Goal: Communication & Community: Answer question/provide support

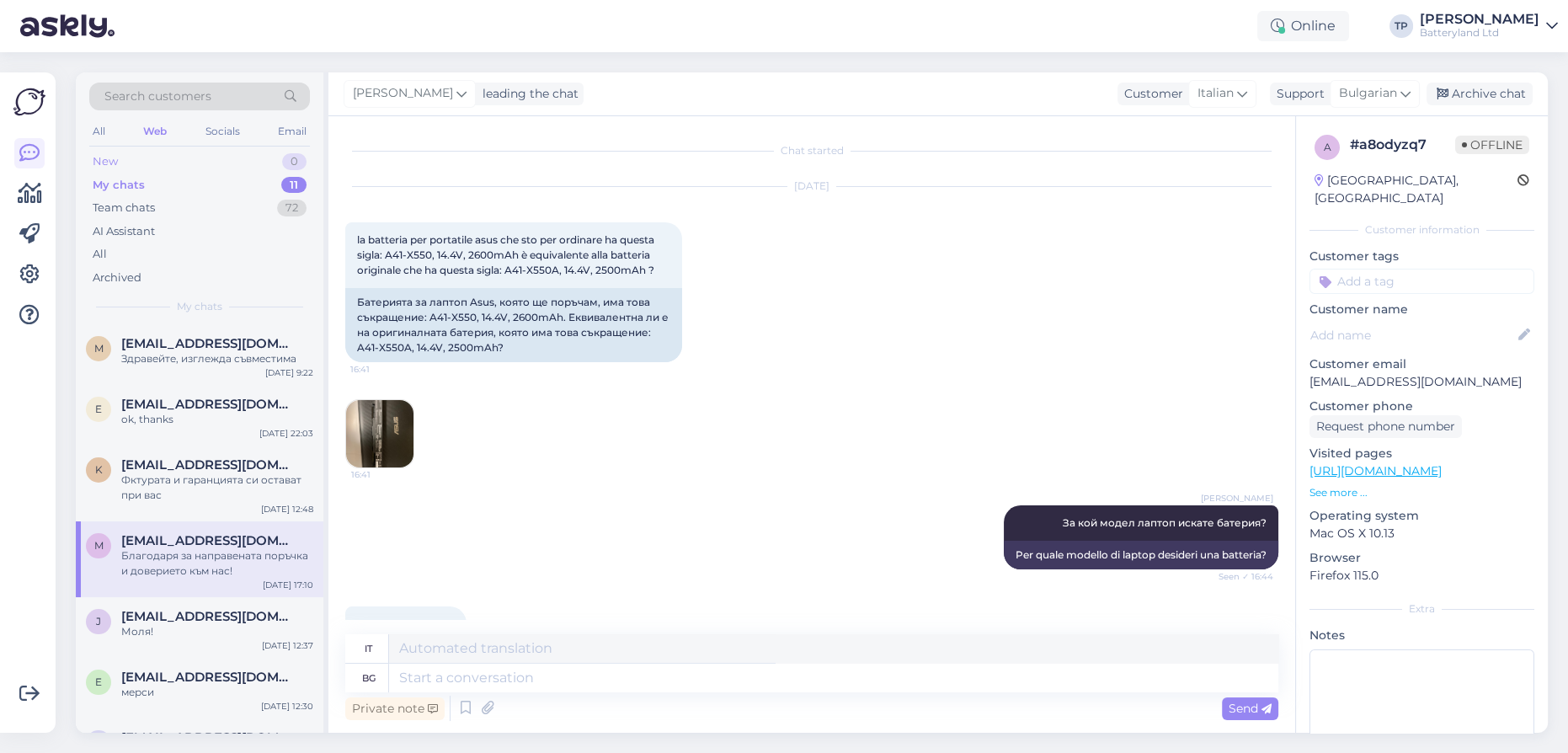
scroll to position [1322, 0]
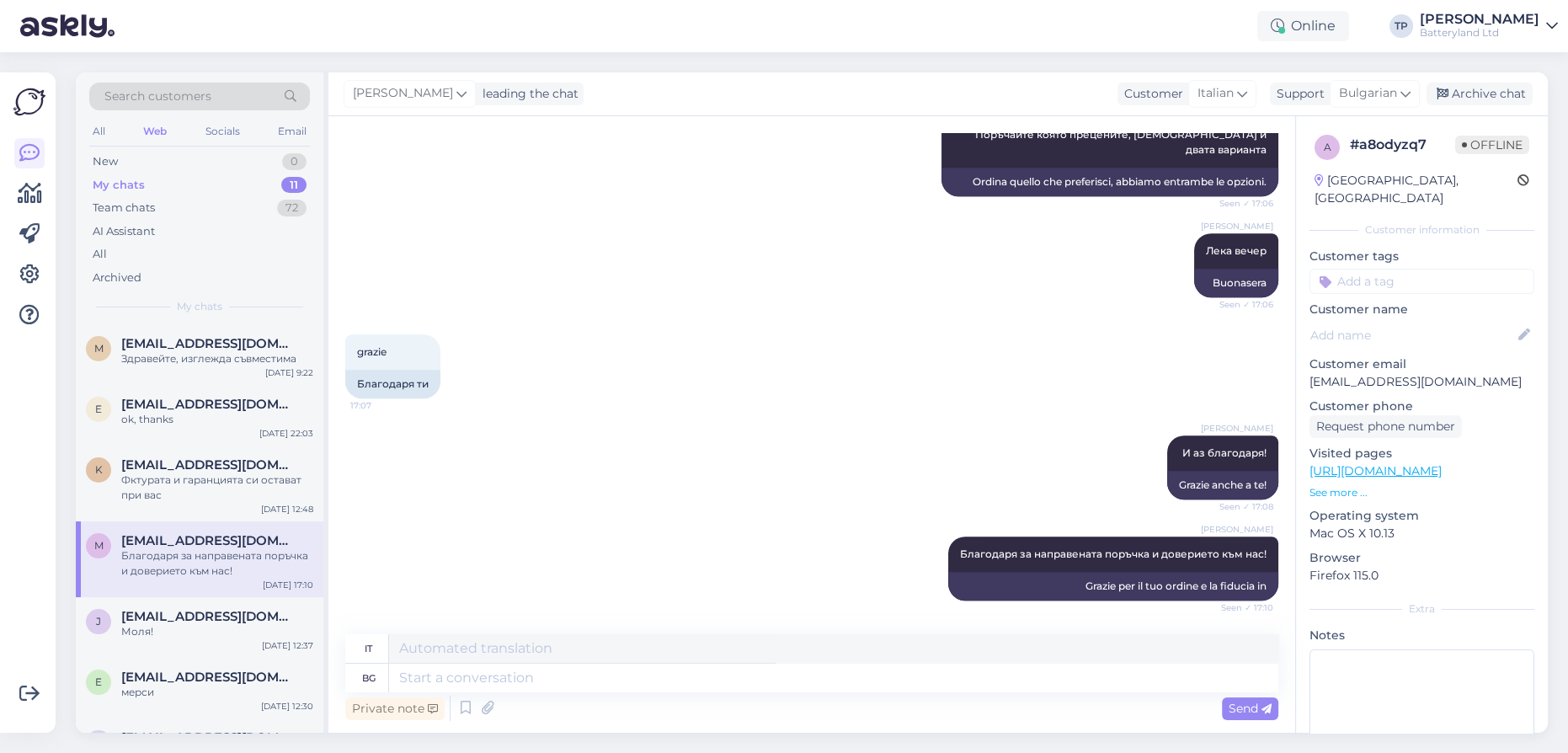
click at [236, 190] on div "My chats 11" at bounding box center [200, 185] width 220 height 24
drag, startPoint x: 184, startPoint y: 343, endPoint x: 185, endPoint y: 352, distance: 9.1
click at [184, 344] on span "[EMAIL_ADDRESS][DOMAIN_NAME]" at bounding box center [209, 344] width 175 height 15
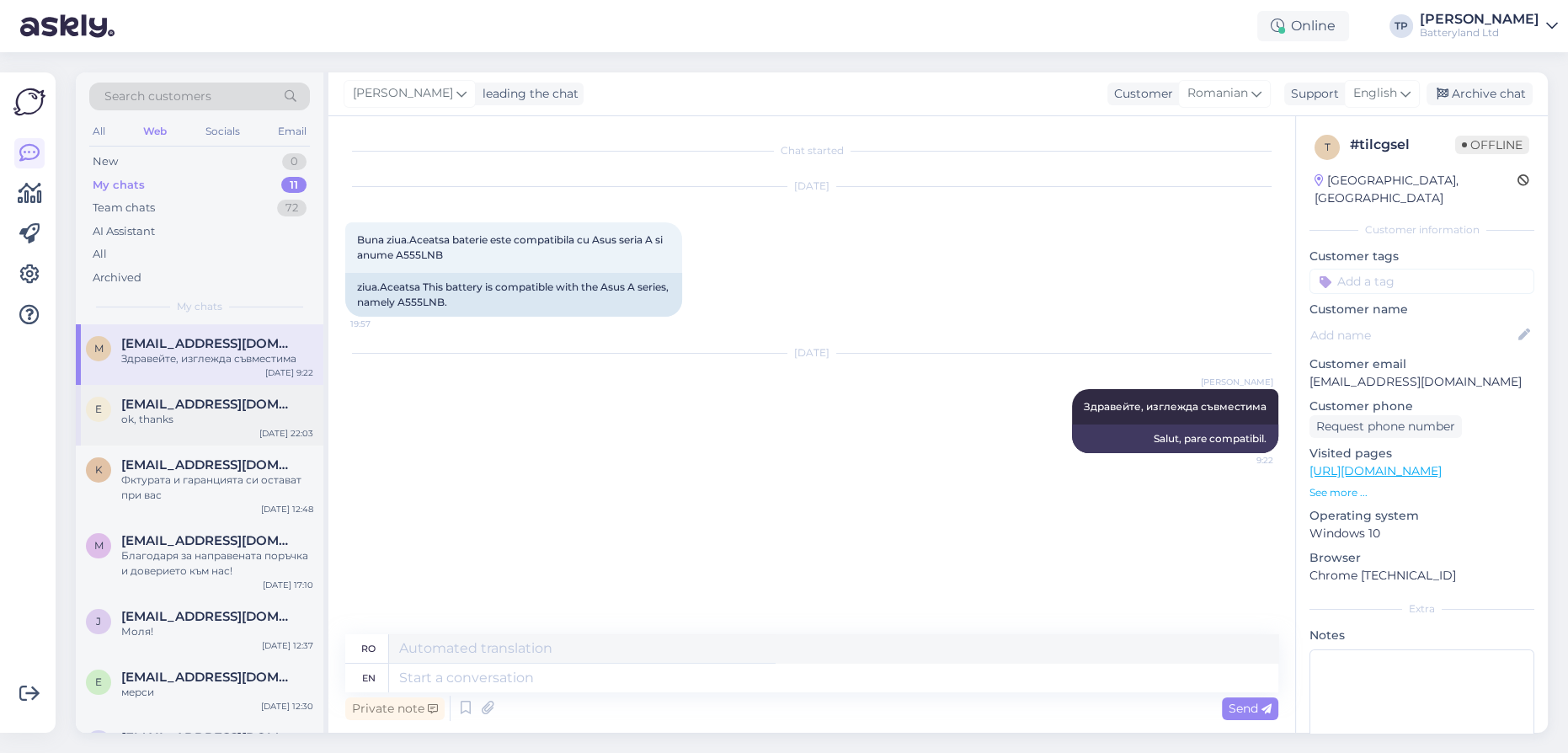
scroll to position [0, 0]
drag, startPoint x: 186, startPoint y: 409, endPoint x: 193, endPoint y: 425, distance: 17.5
click at [186, 411] on div "[EMAIL_ADDRESS][DOMAIN_NAME] ok, thanks" at bounding box center [218, 412] width 192 height 30
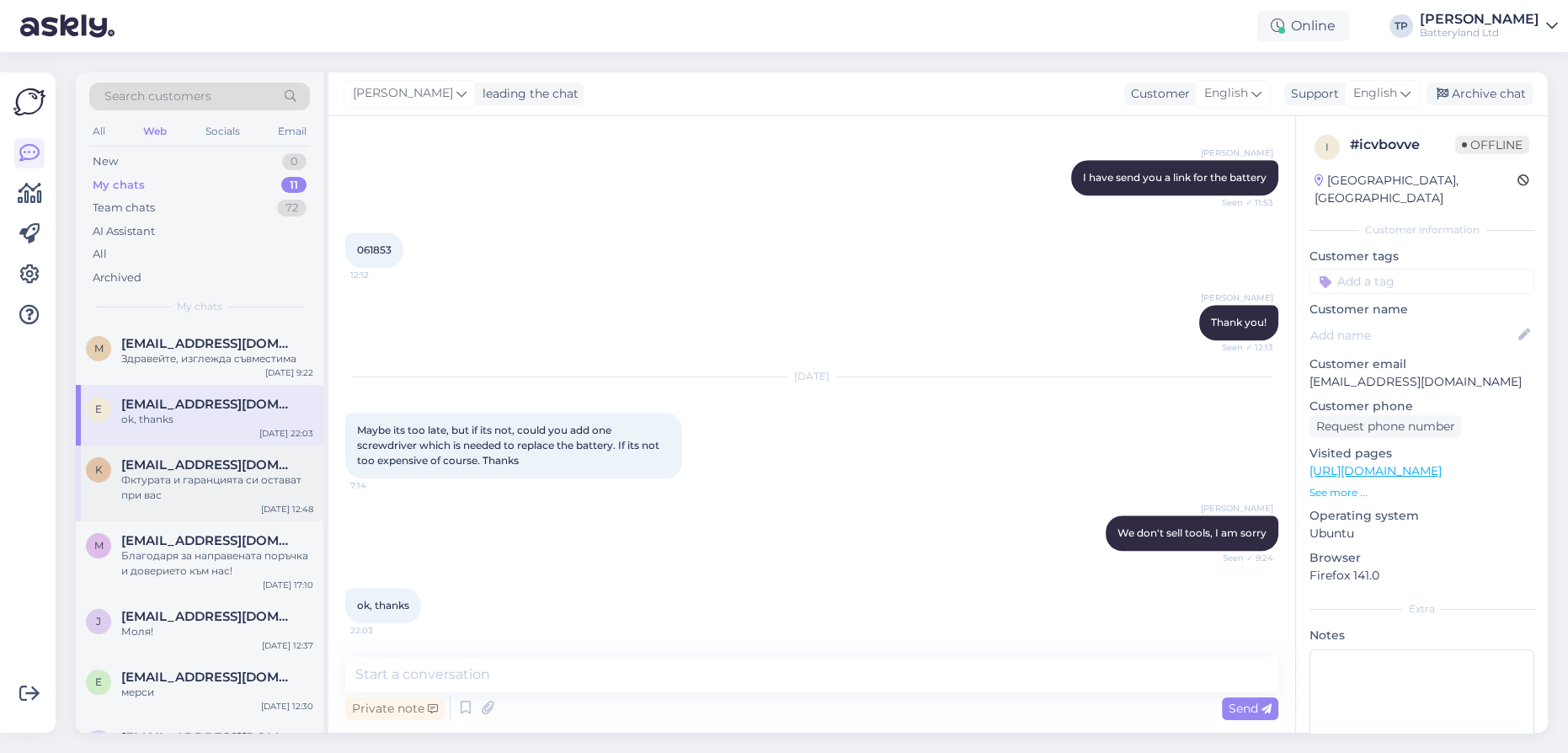
click at [194, 462] on div "[EMAIL_ADDRESS][DOMAIN_NAME] Фктурата и гаранцията си остават при вас" at bounding box center [218, 480] width 192 height 45
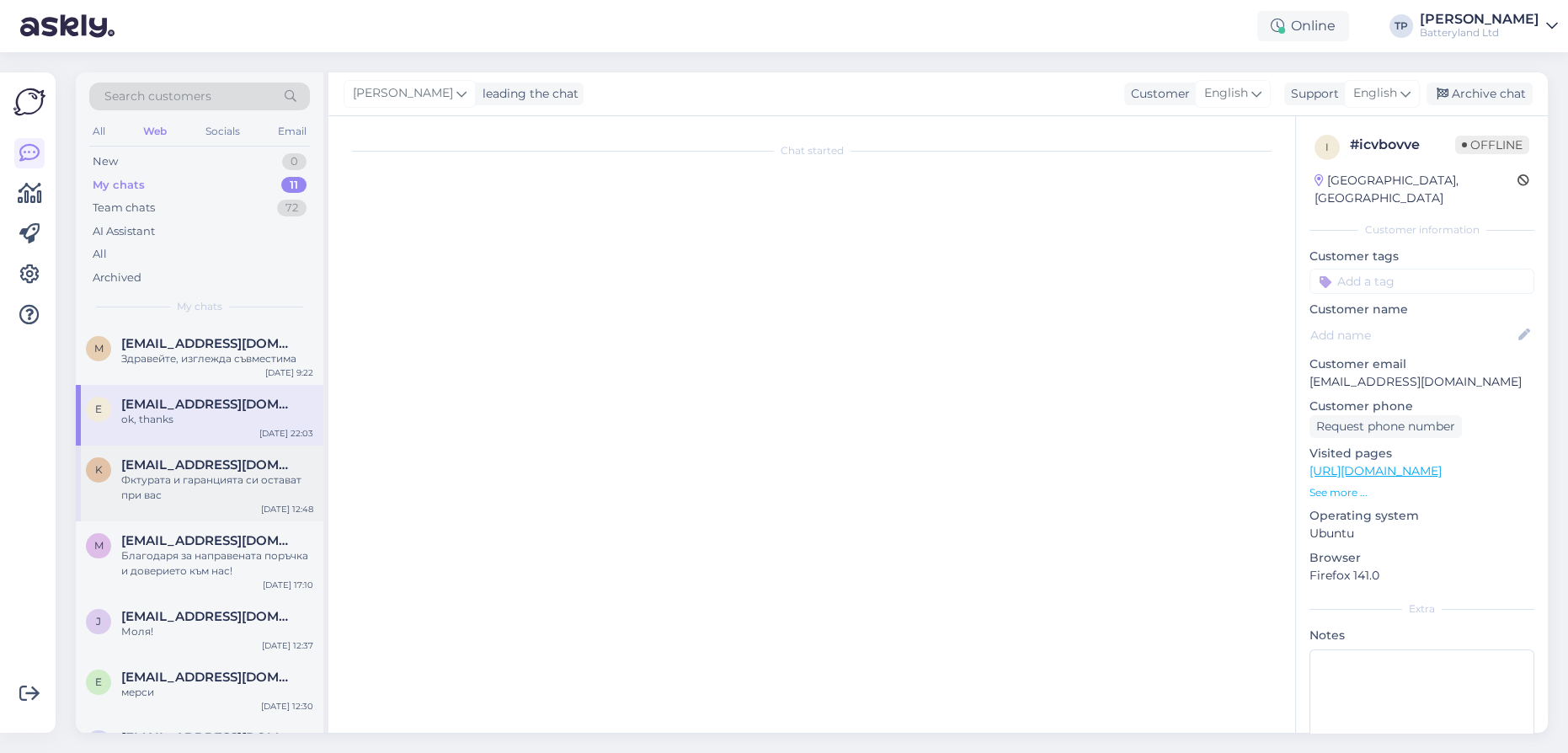
scroll to position [103, 0]
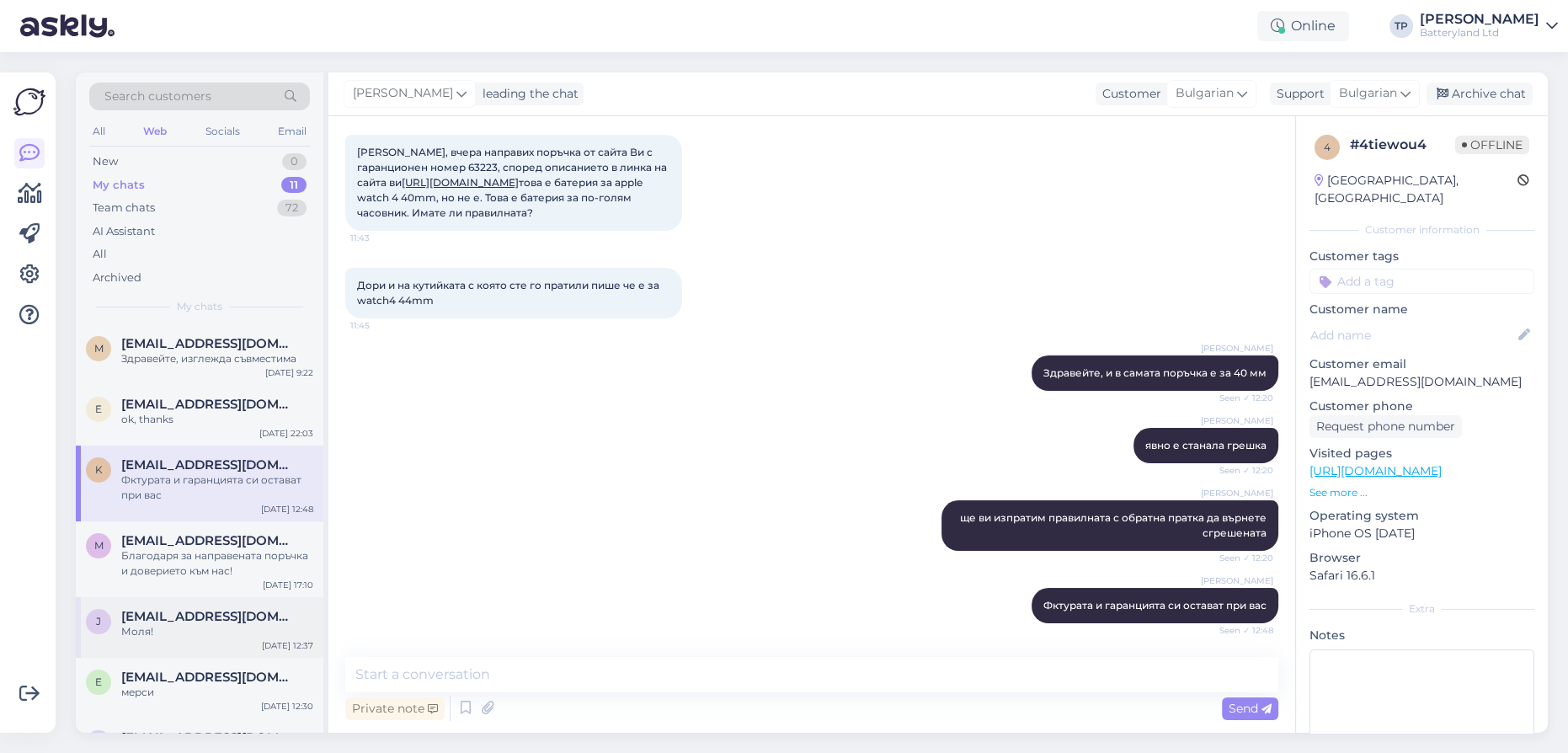
click at [169, 609] on span "[EMAIL_ADDRESS][DOMAIN_NAME]" at bounding box center [209, 616] width 175 height 15
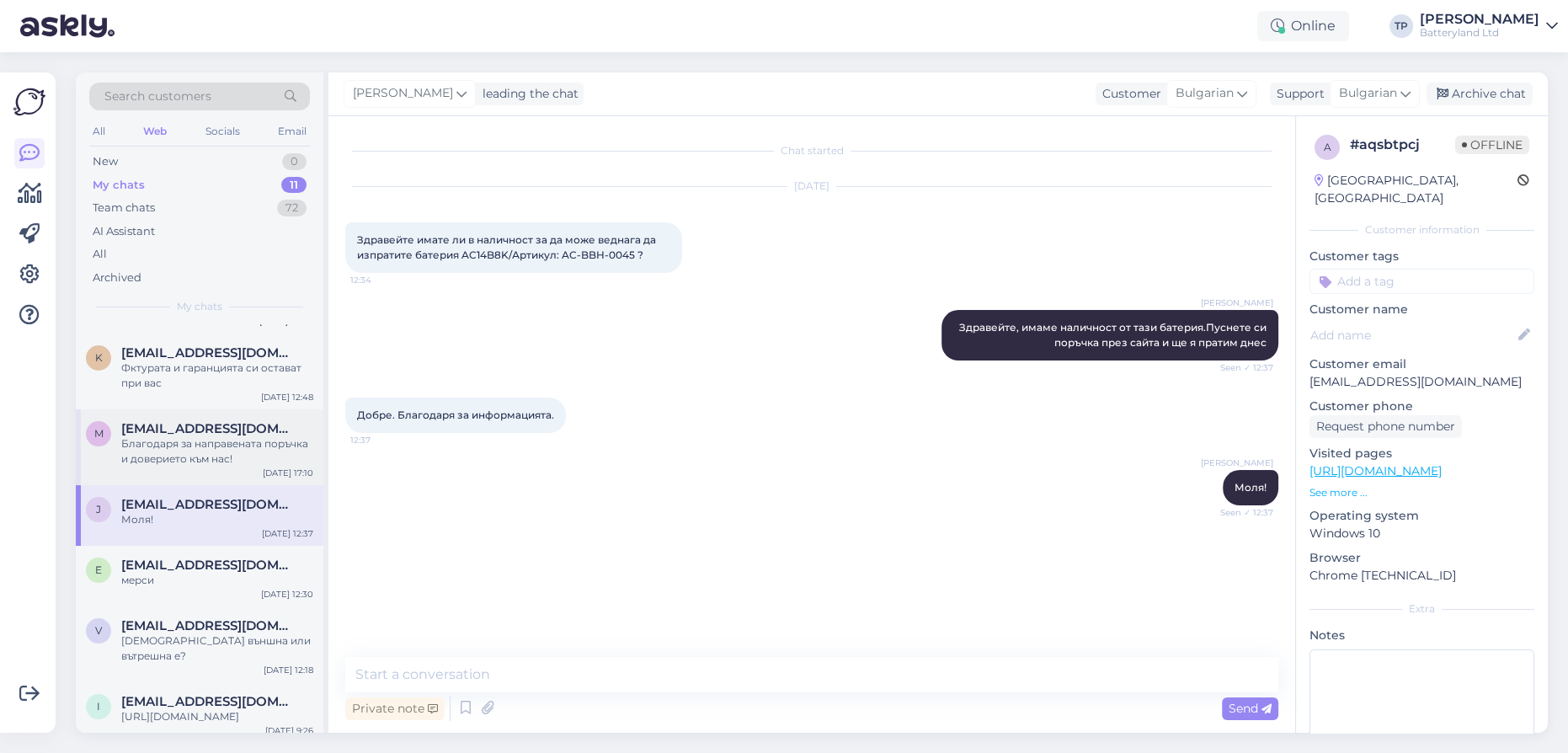
scroll to position [202, 0]
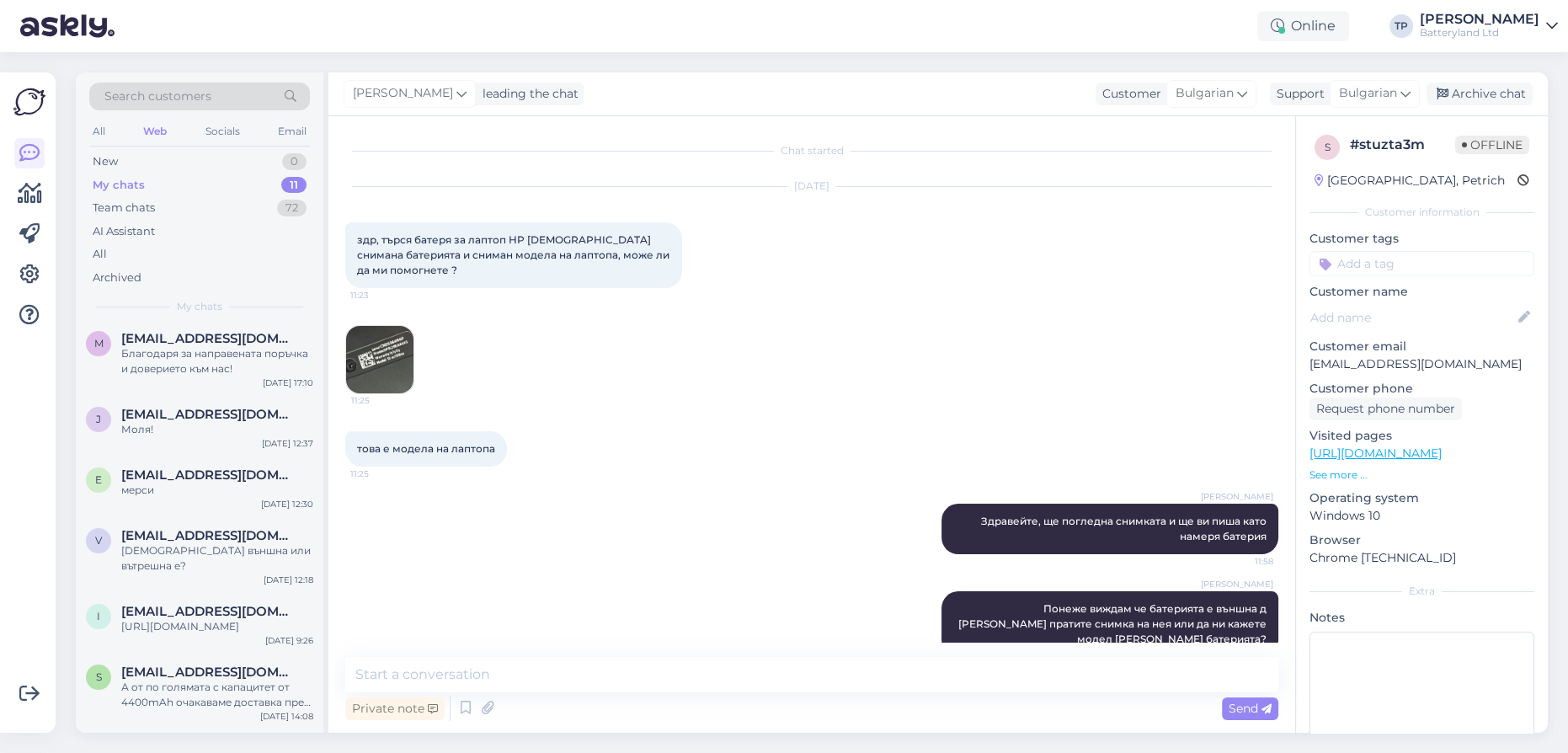
scroll to position [178, 0]
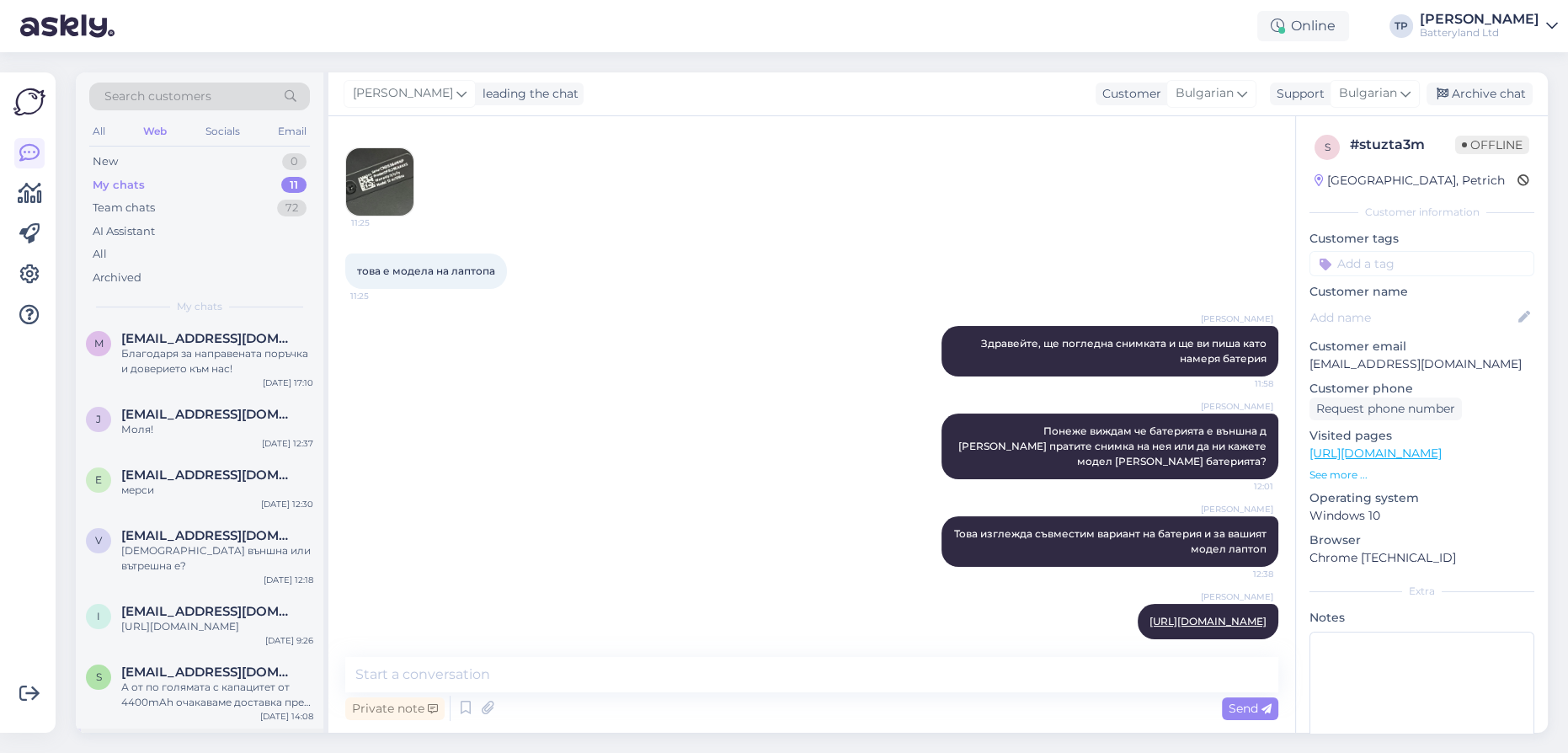
click at [157, 740] on div "[EMAIL_ADDRESS][DOMAIN_NAME] Радваме се, че можем да ви помогнем и ви благодари…" at bounding box center [218, 762] width 192 height 45
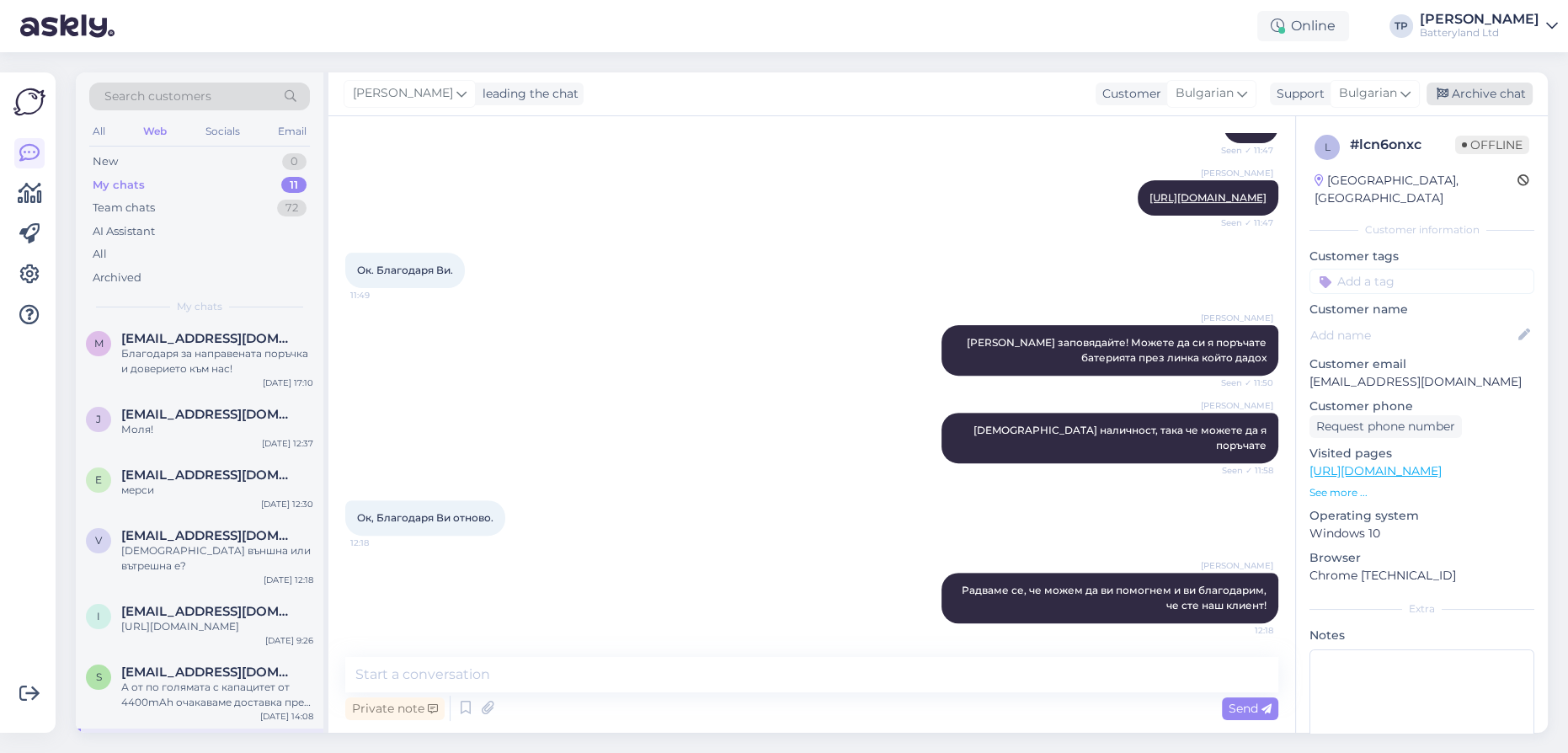
click at [1462, 100] on div "Archive chat" at bounding box center [1479, 94] width 106 height 23
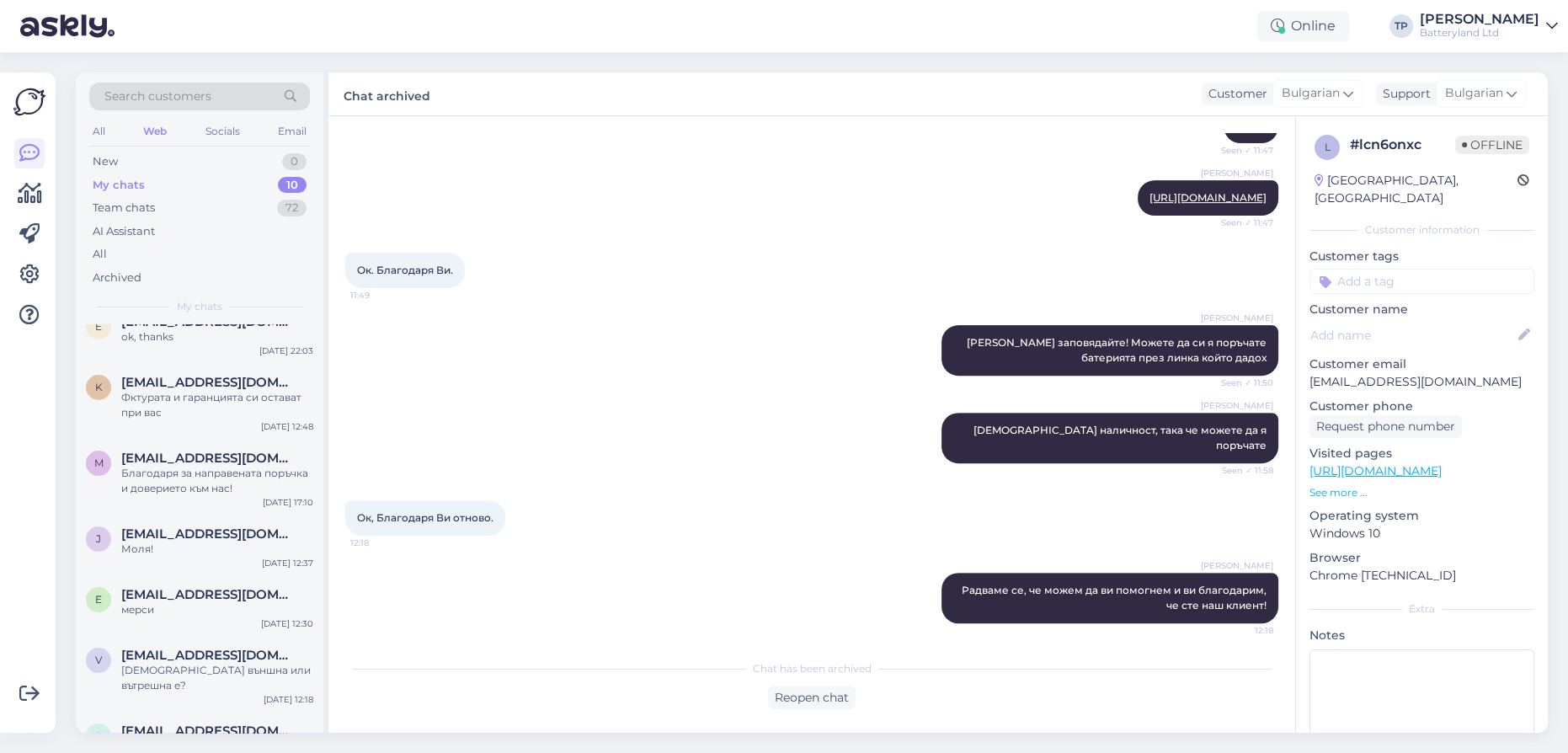
scroll to position [146, 0]
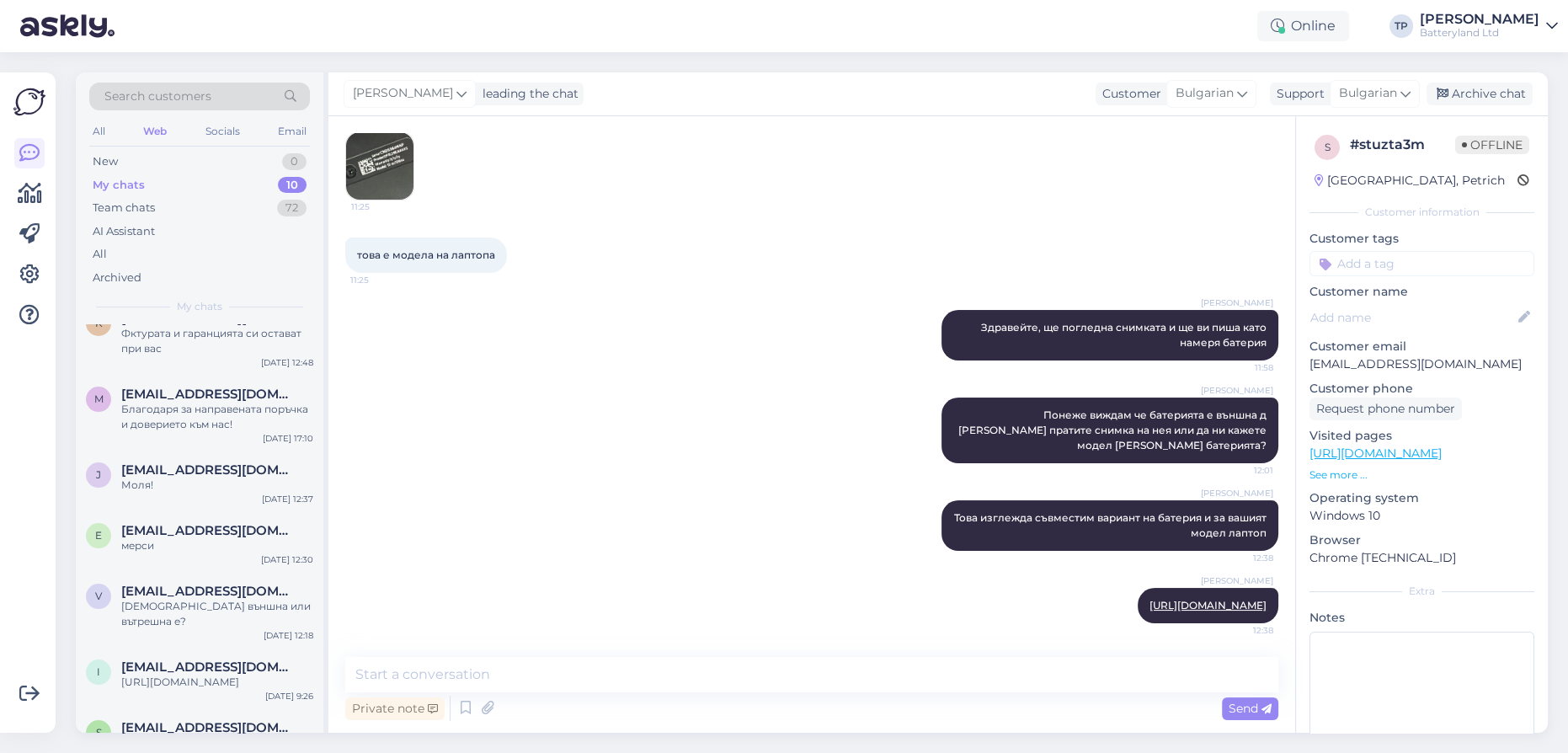
scroll to position [178, 0]
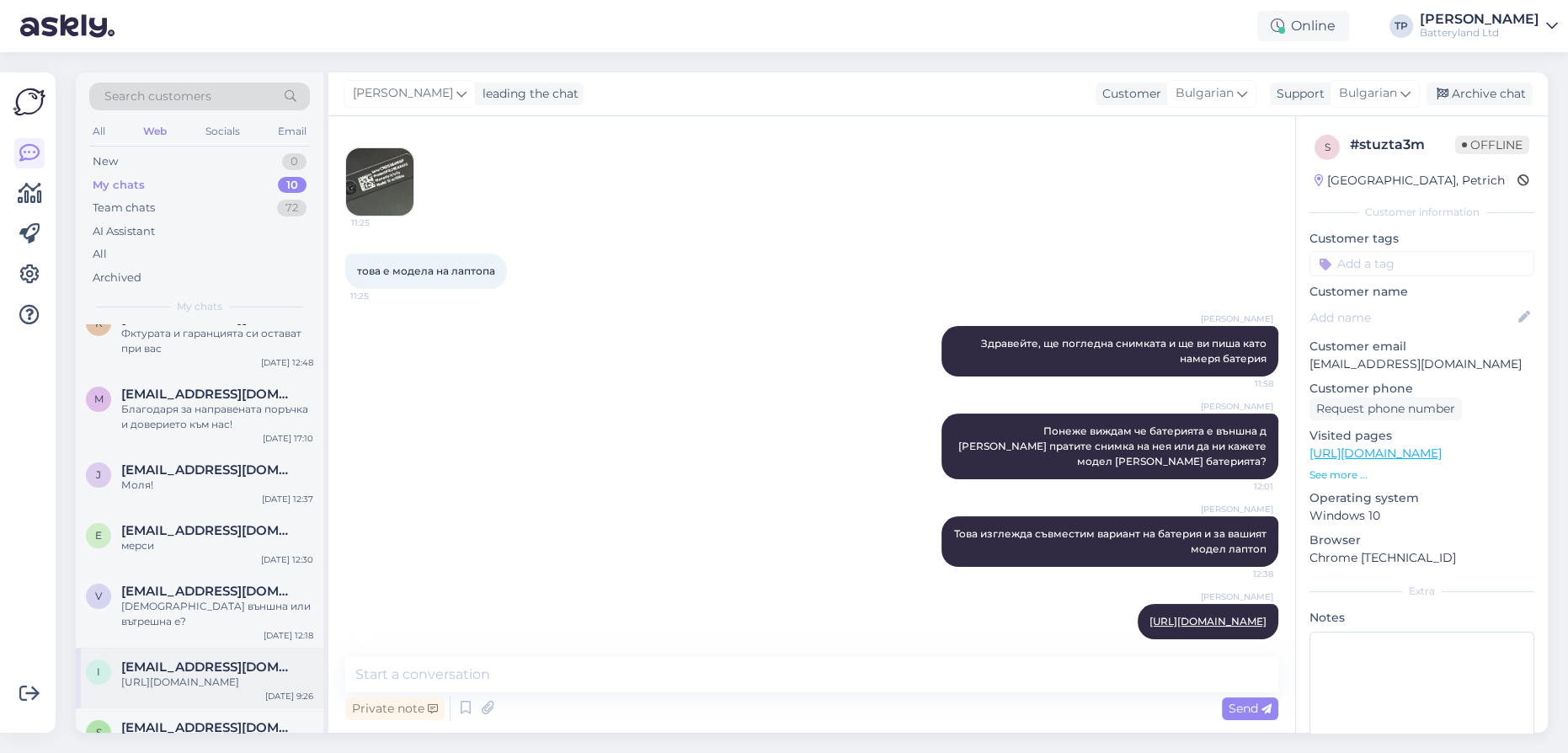
click at [166, 660] on div "[EMAIL_ADDRESS][DOMAIN_NAME] [URL][DOMAIN_NAME]" at bounding box center [218, 675] width 192 height 30
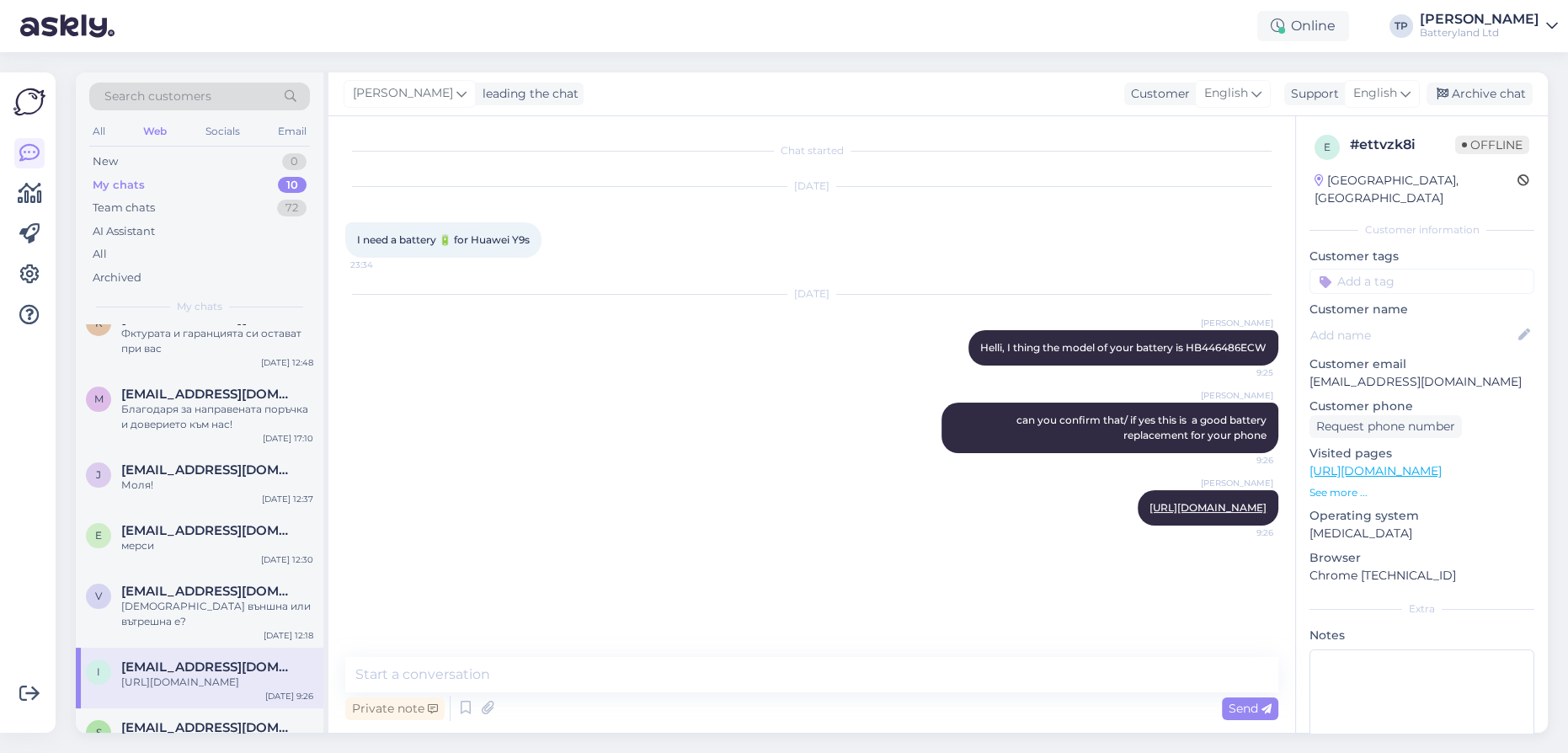
scroll to position [0, 0]
click at [170, 708] on div "s [EMAIL_ADDRESS][DOMAIN_NAME] А от по голямата с капацитет от 4400mAh очакавам…" at bounding box center [199, 745] width 248 height 75
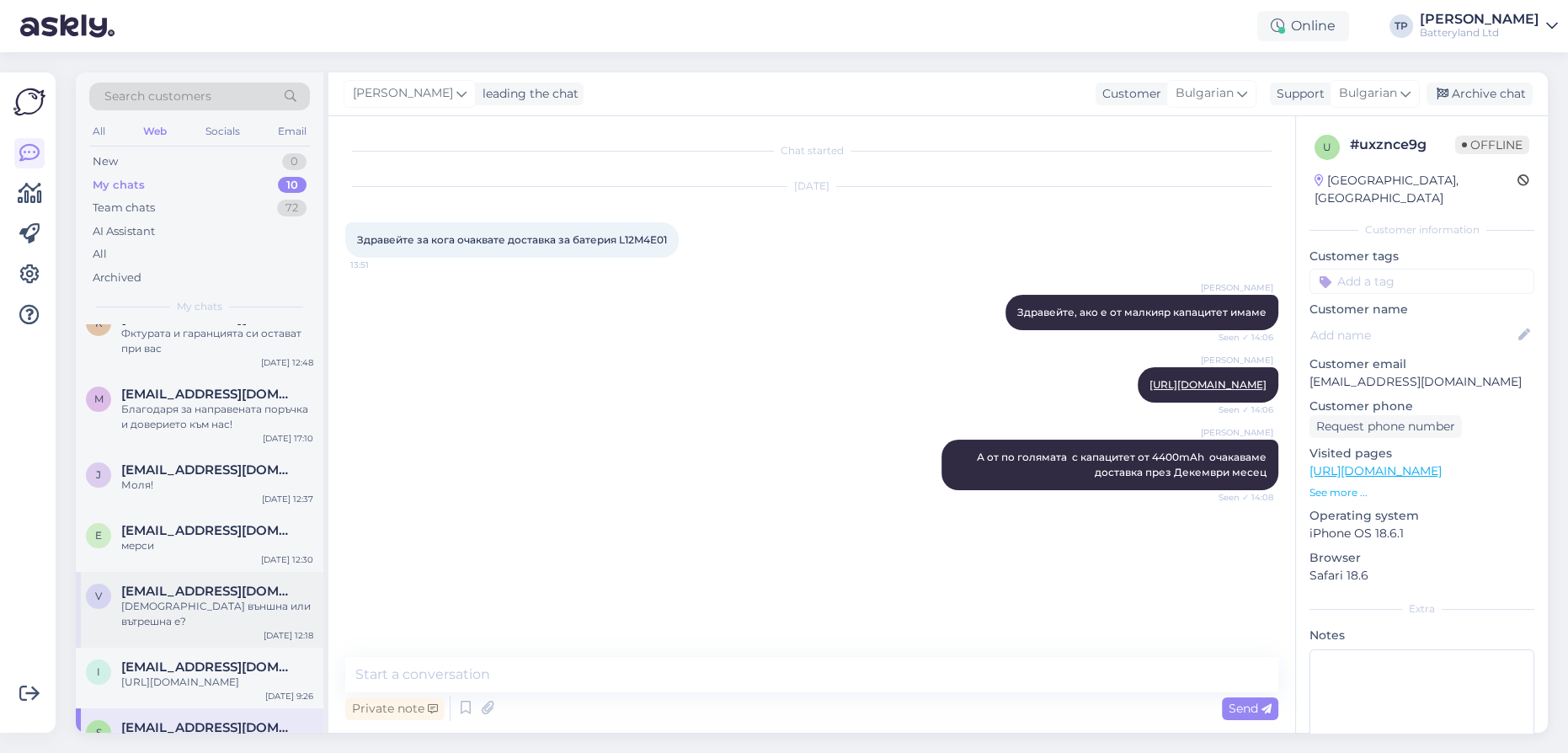
click at [166, 583] on span "[EMAIL_ADDRESS][DOMAIN_NAME]" at bounding box center [209, 591] width 175 height 15
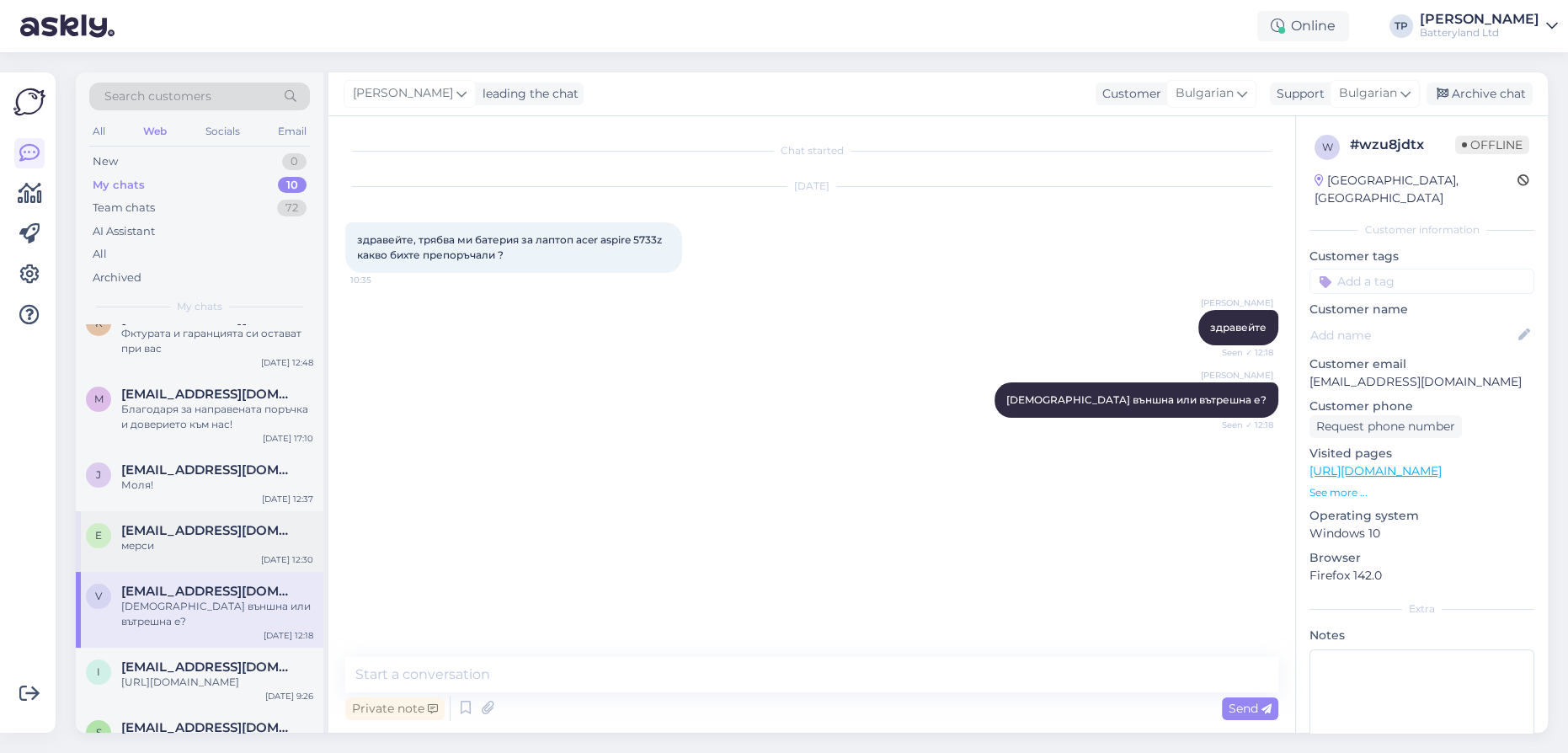
drag, startPoint x: 166, startPoint y: 467, endPoint x: 157, endPoint y: 439, distance: 29.4
click at [166, 523] on span "[EMAIL_ADDRESS][DOMAIN_NAME]" at bounding box center [209, 531] width 175 height 15
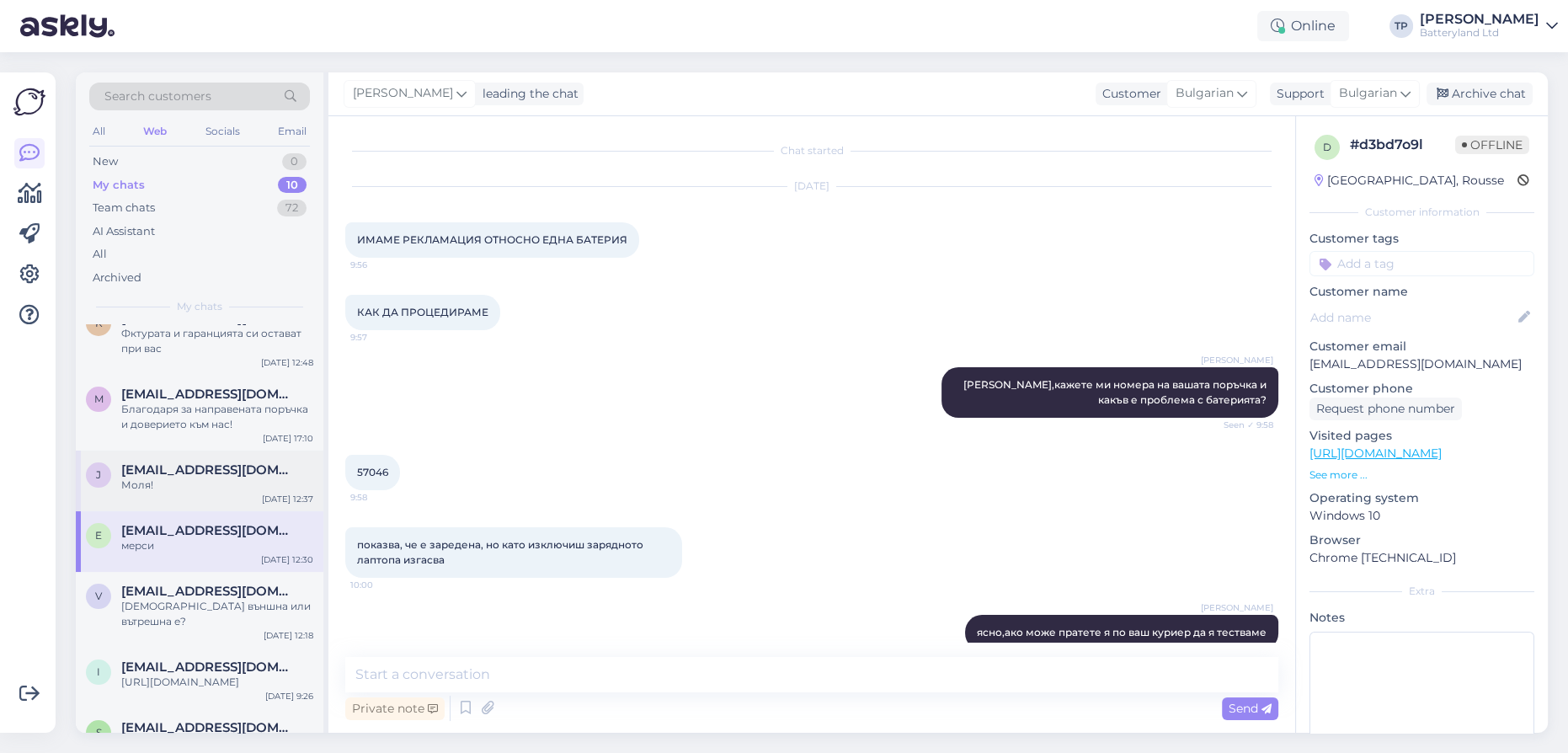
scroll to position [2880, 0]
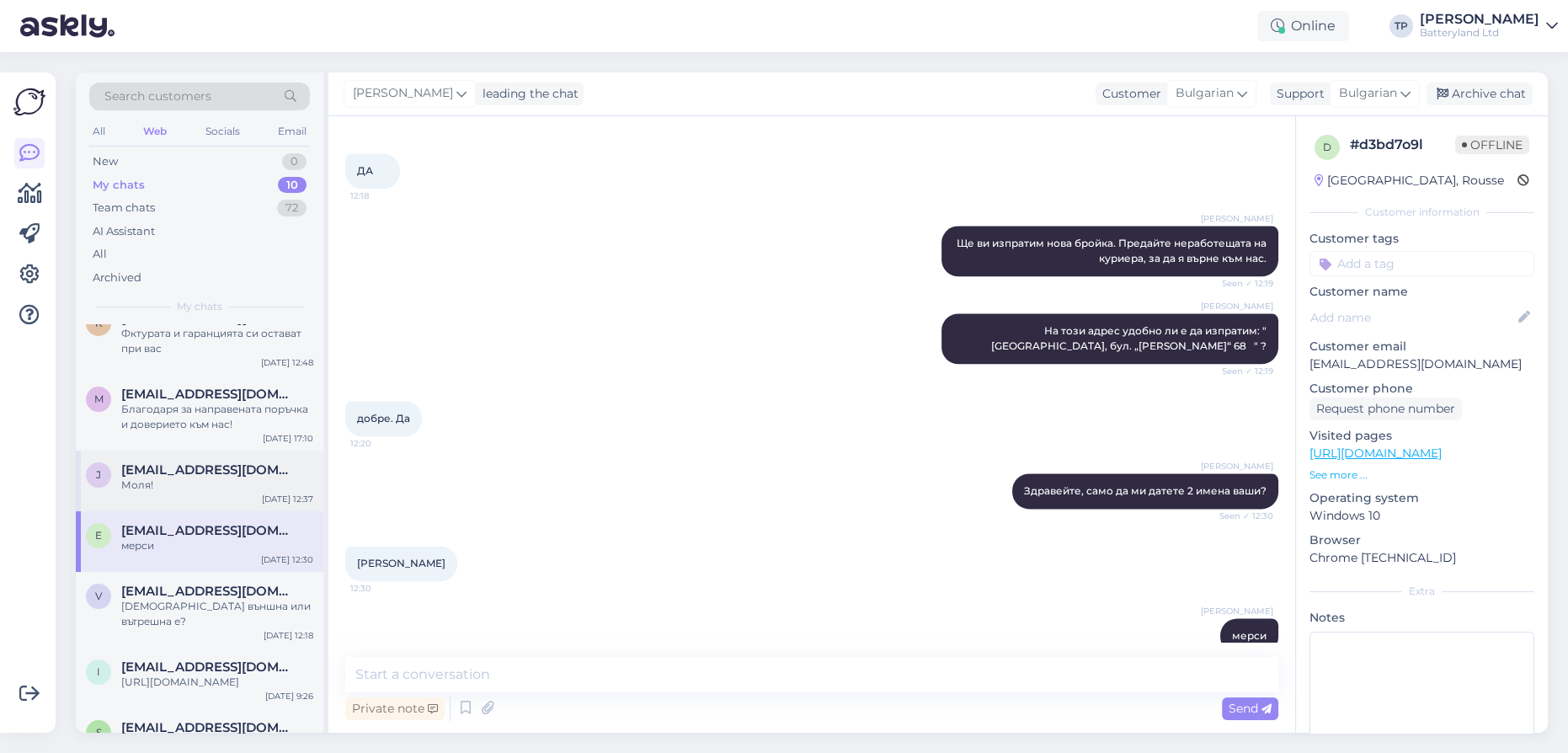
click at [158, 463] on span "[EMAIL_ADDRESS][DOMAIN_NAME]" at bounding box center [209, 470] width 175 height 15
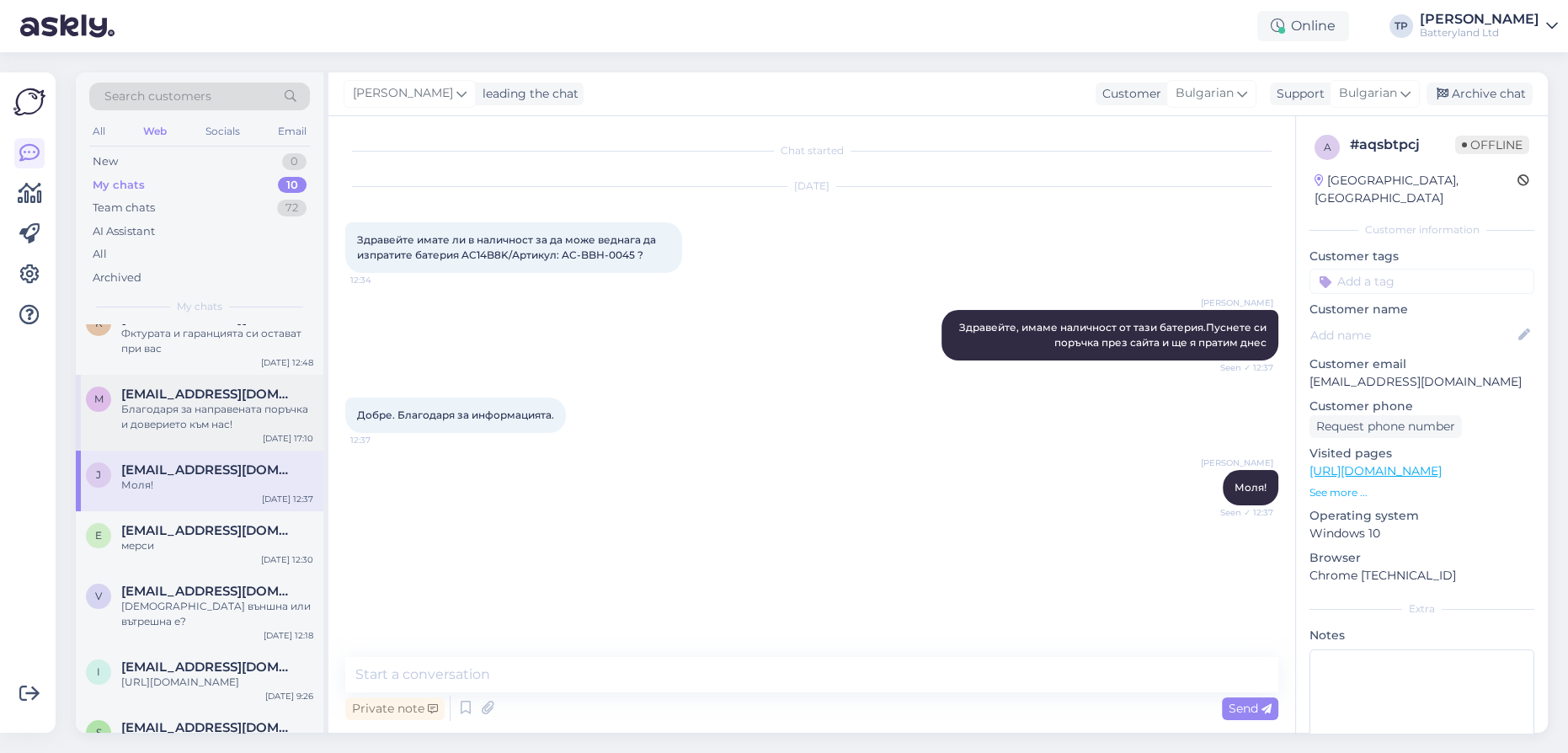
click at [163, 386] on div "[EMAIL_ADDRESS][DOMAIN_NAME] Благодаря за направената поръчка и доверието към н…" at bounding box center [218, 409] width 192 height 45
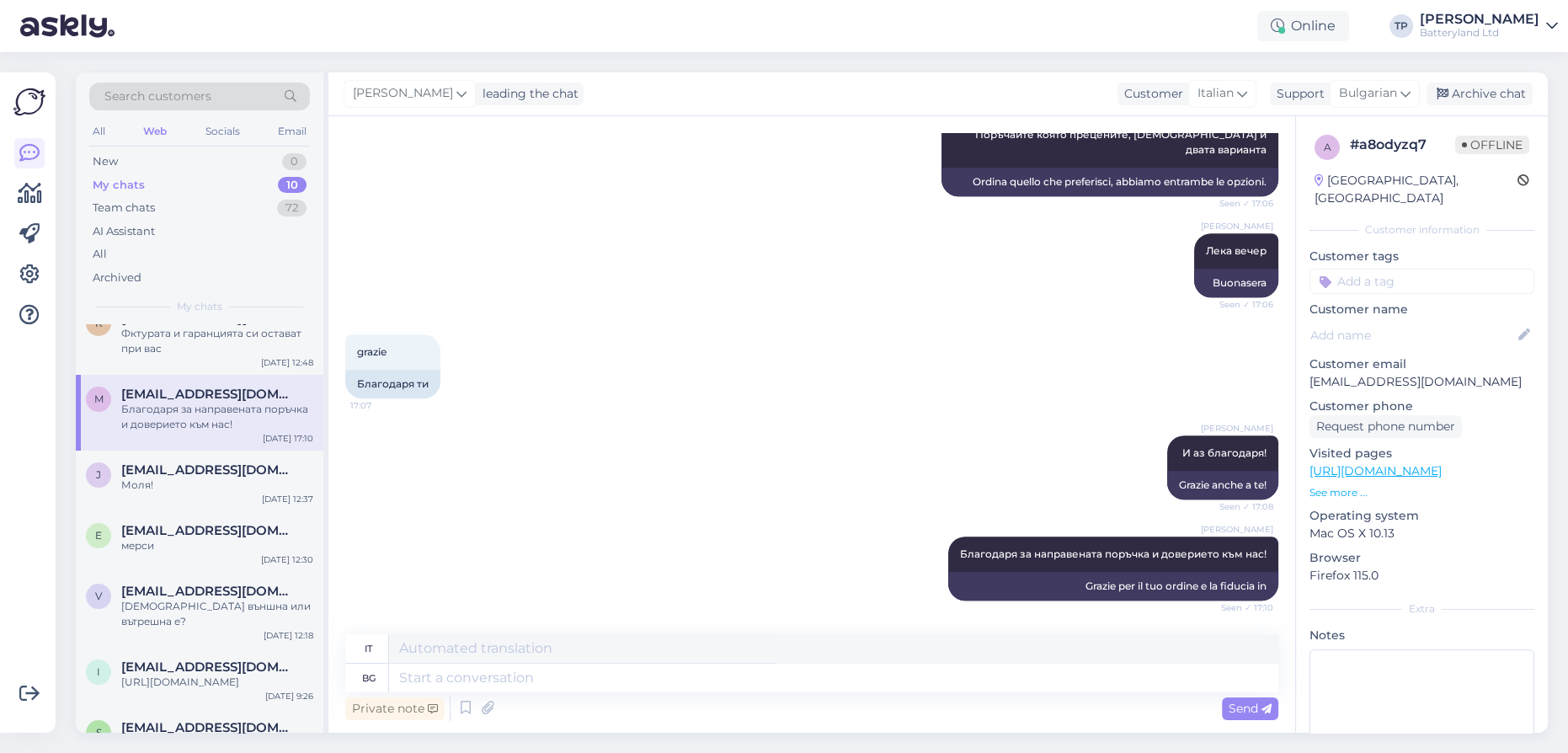
scroll to position [1322, 0]
click at [232, 188] on div "My chats 10" at bounding box center [200, 185] width 220 height 24
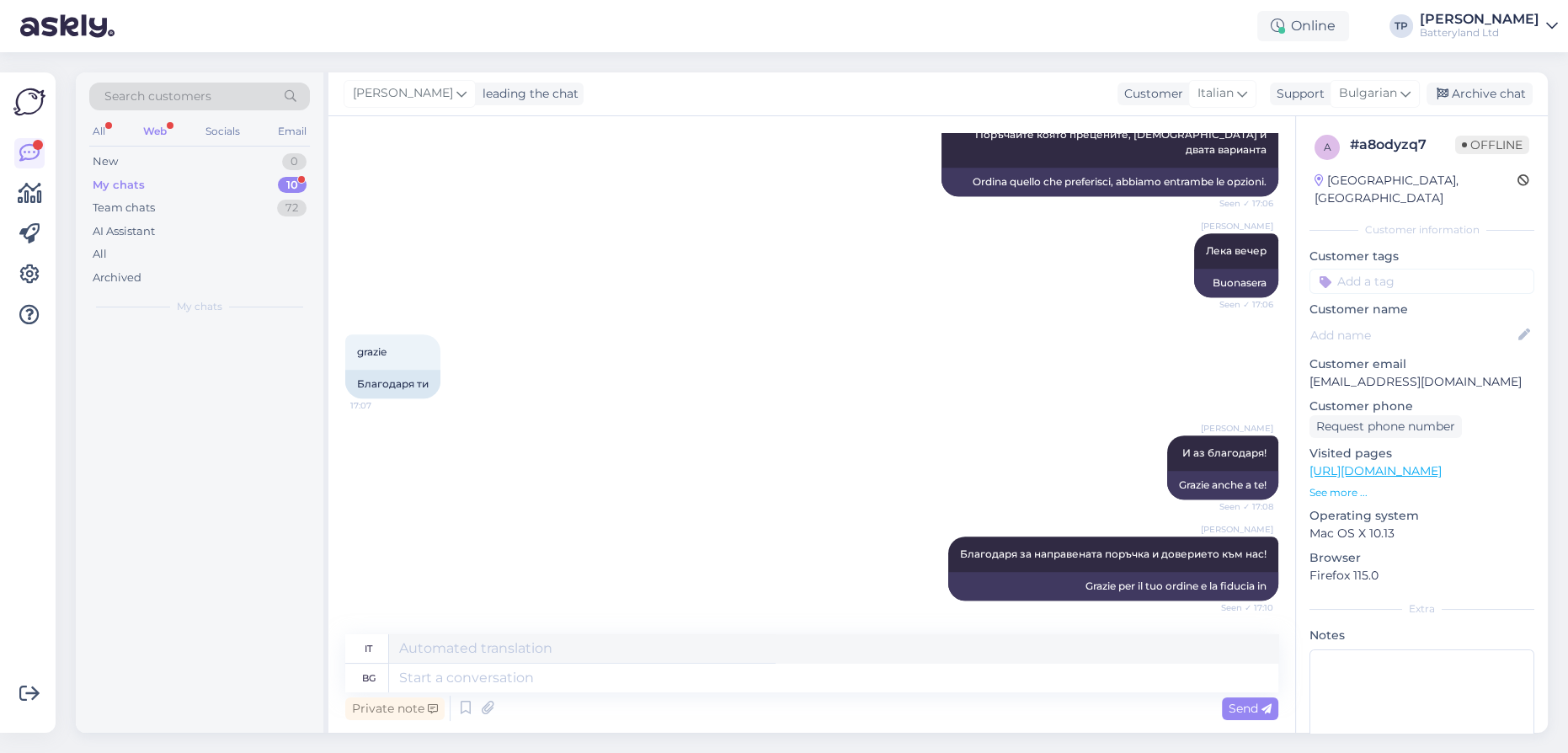
scroll to position [0, 0]
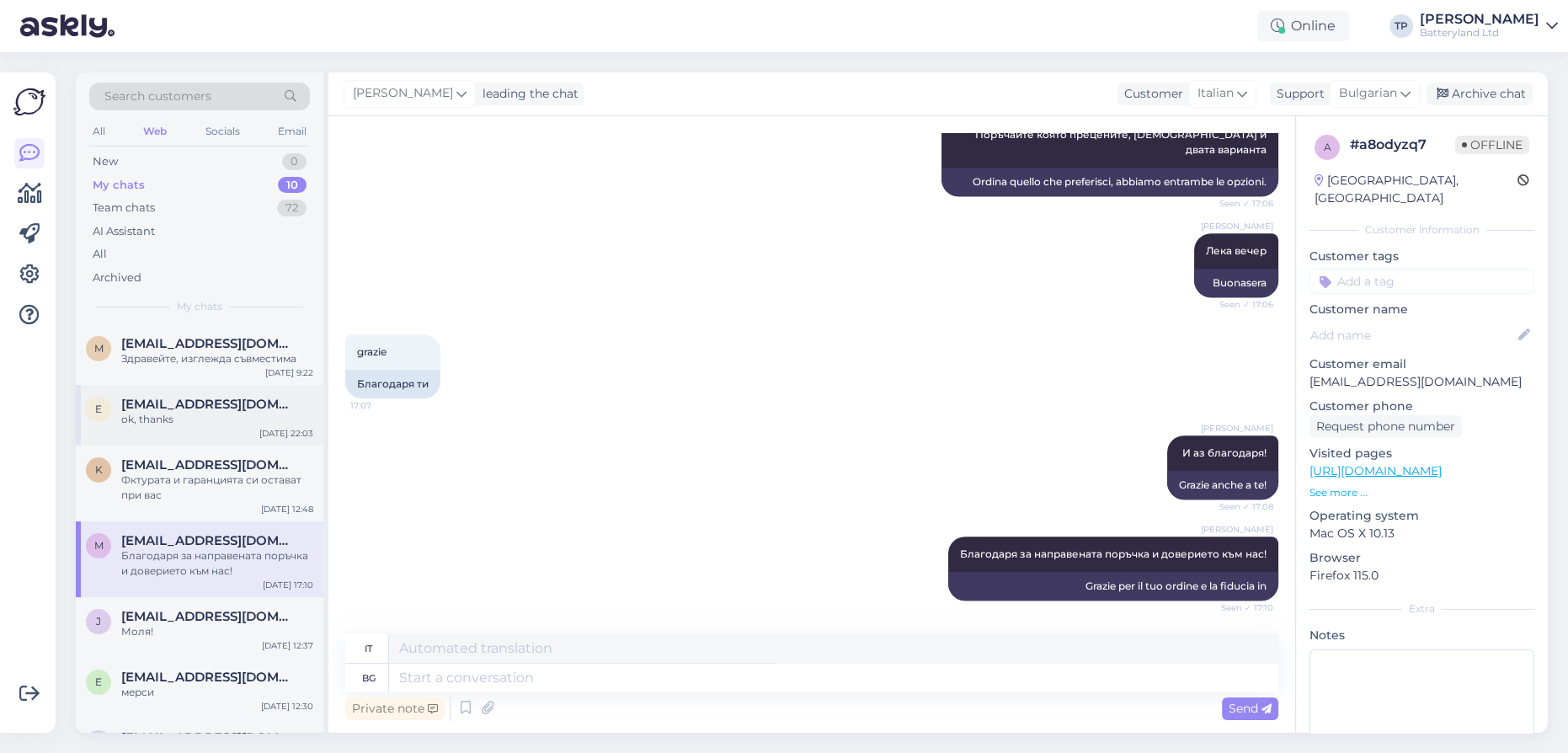
click at [209, 401] on span "[EMAIL_ADDRESS][DOMAIN_NAME]" at bounding box center [209, 404] width 175 height 15
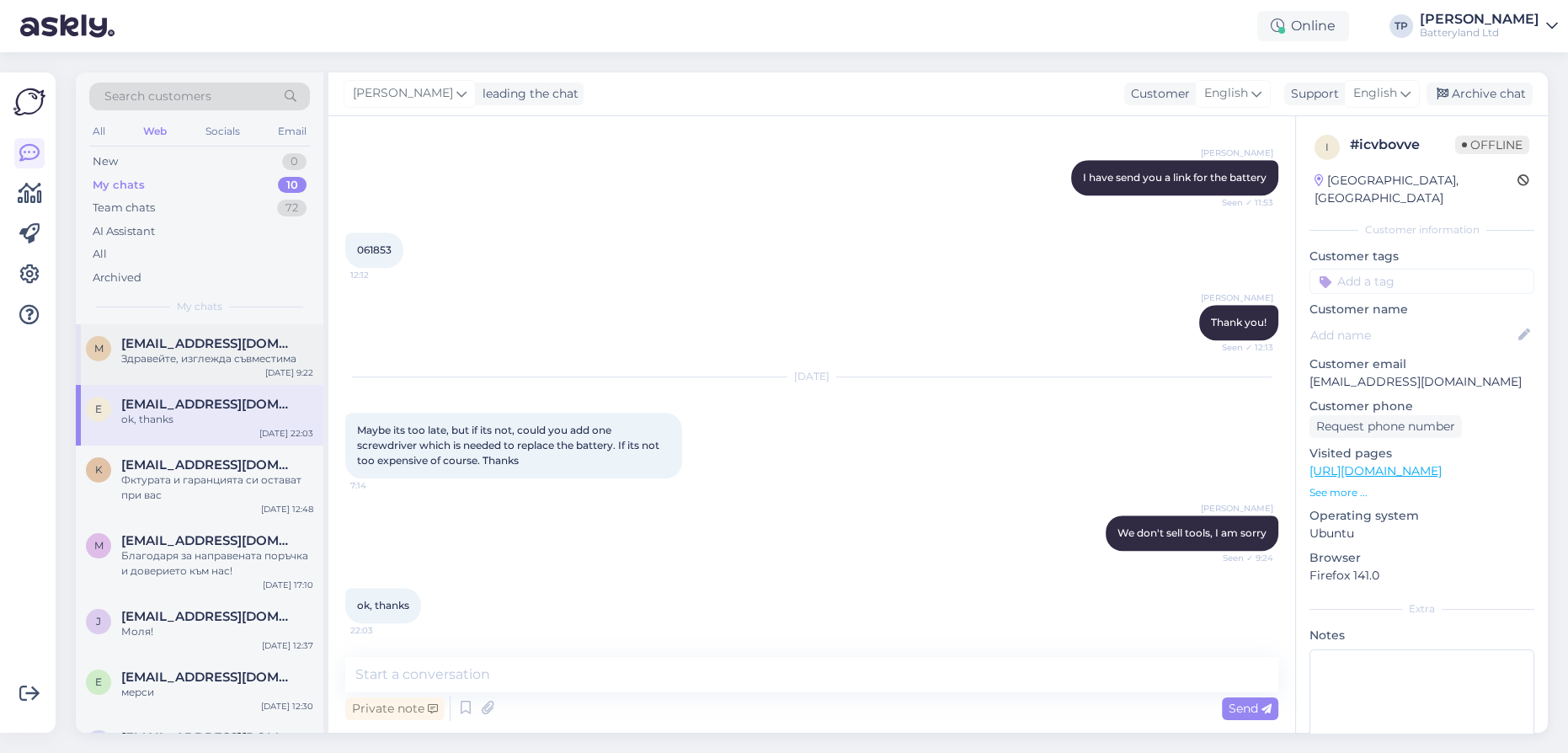
click at [213, 340] on span "[EMAIL_ADDRESS][DOMAIN_NAME]" at bounding box center [209, 344] width 175 height 15
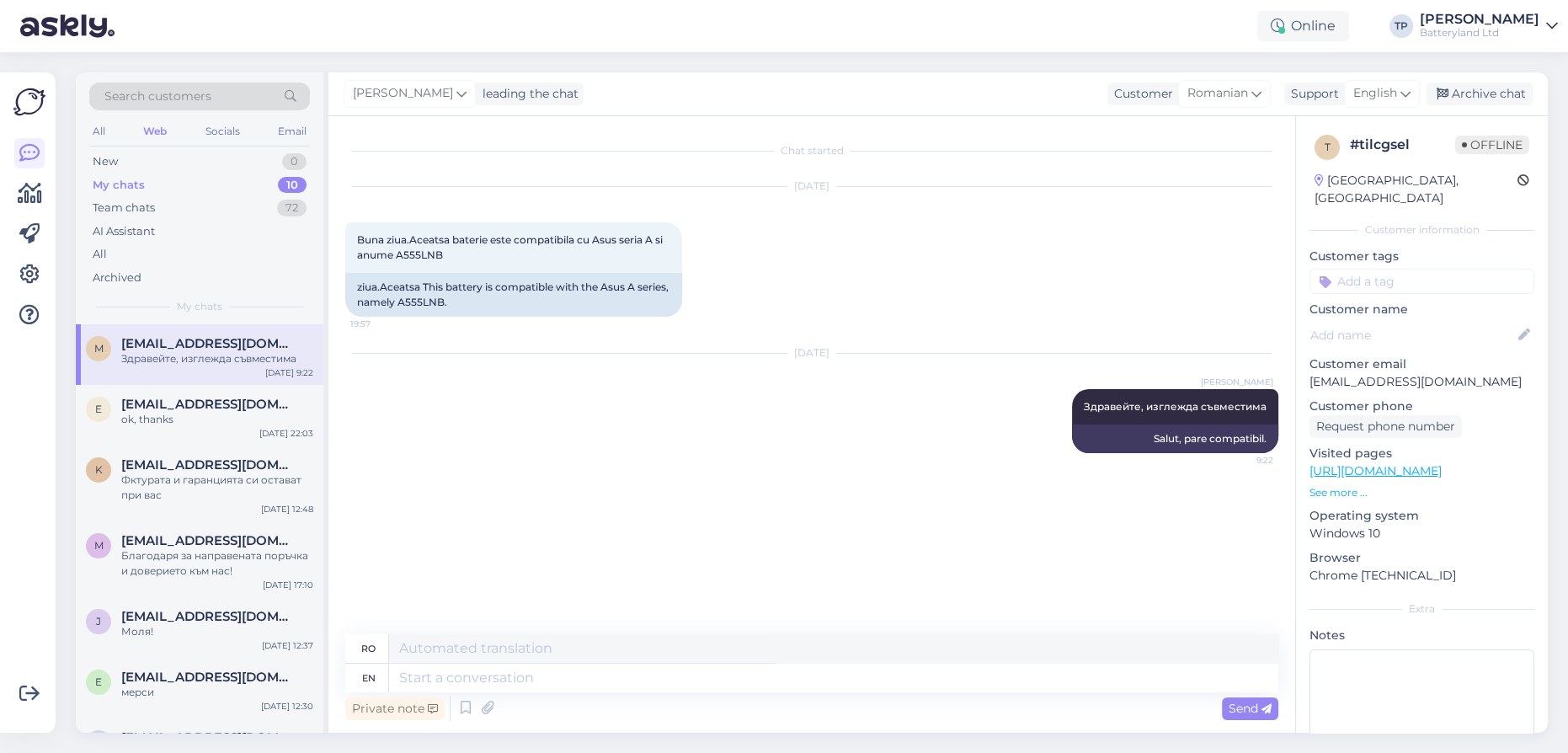
scroll to position [0, 0]
click at [209, 465] on div "[EMAIL_ADDRESS][DOMAIN_NAME] Фктурата и гаранцията си остават при вас" at bounding box center [218, 480] width 192 height 45
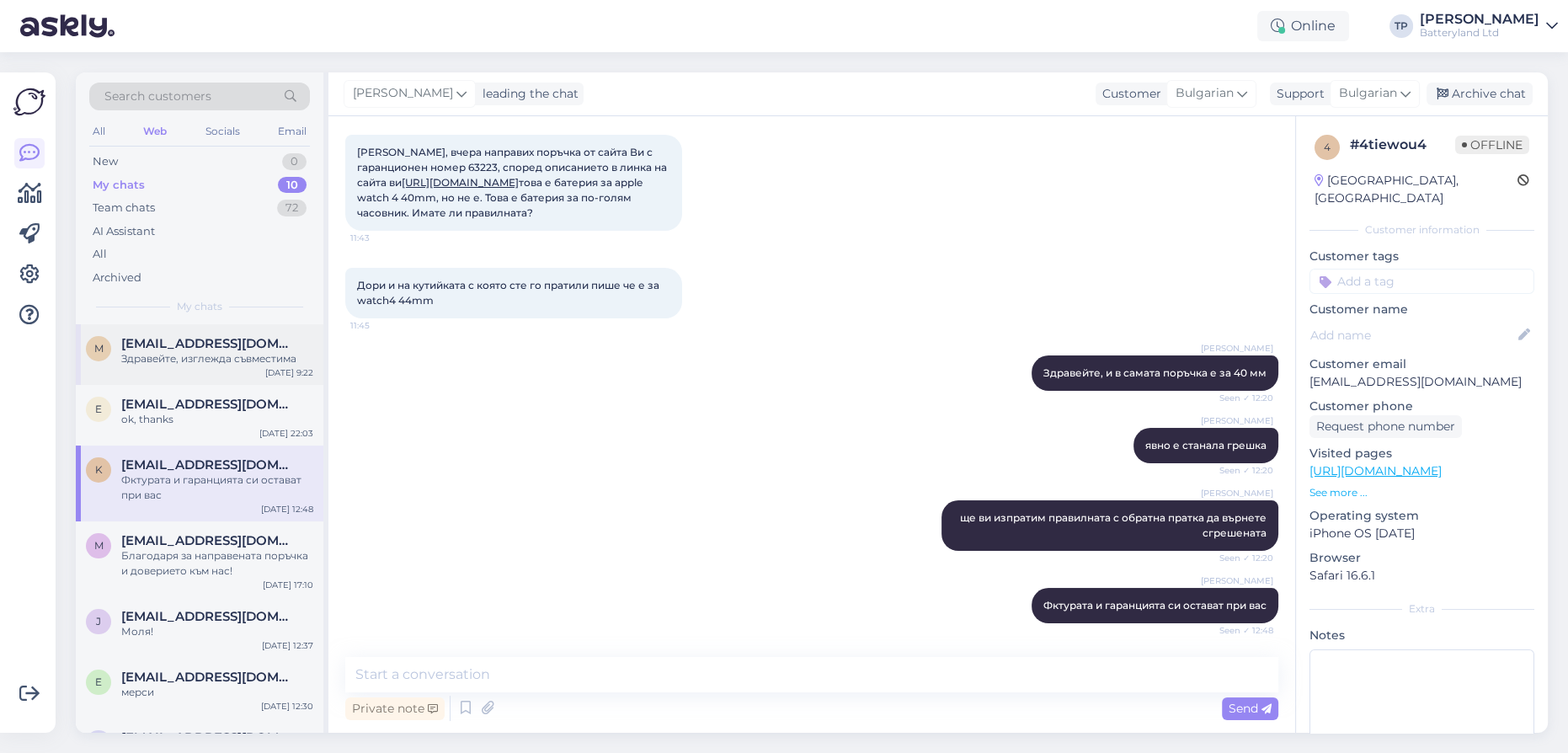
click at [237, 344] on span "[EMAIL_ADDRESS][DOMAIN_NAME]" at bounding box center [209, 344] width 175 height 15
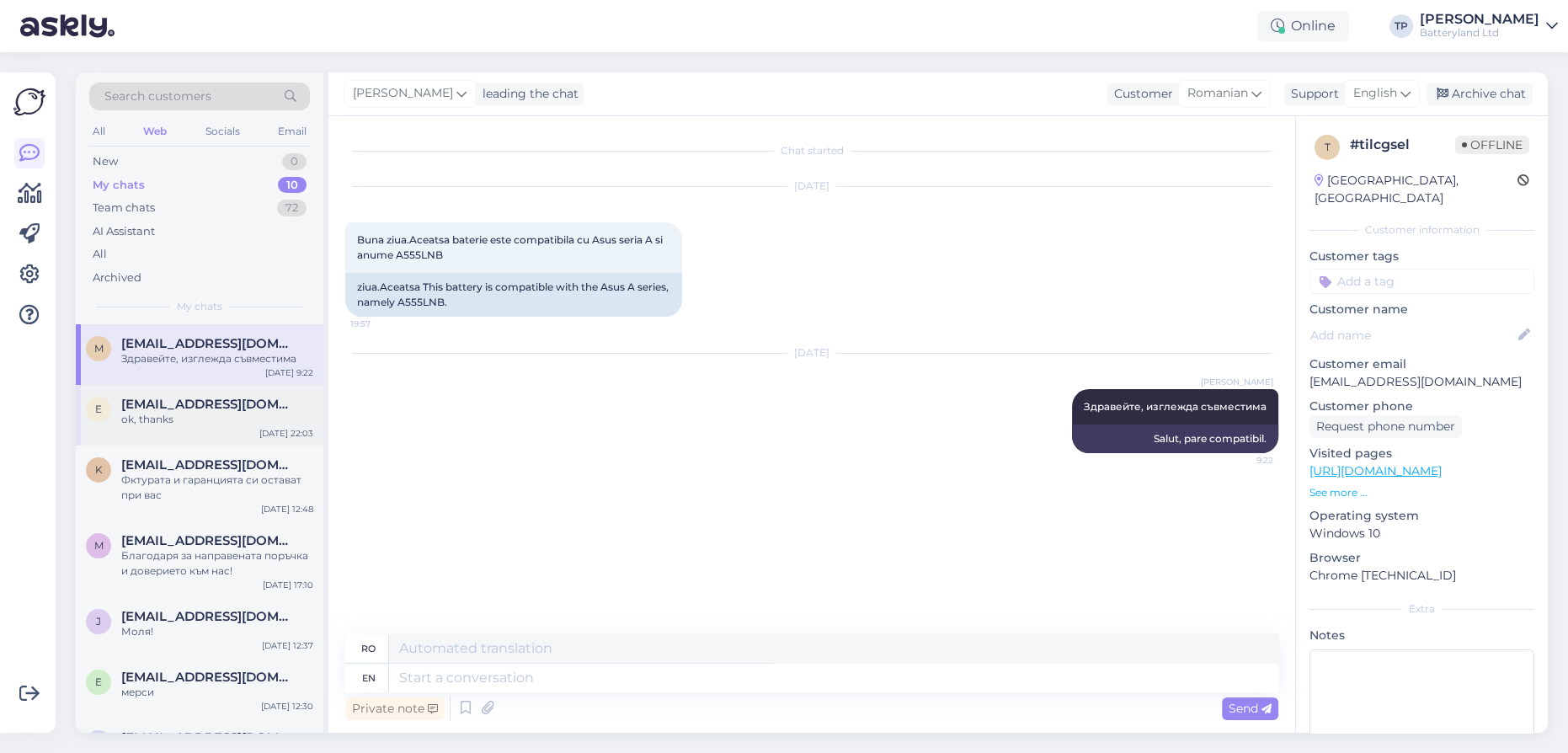
click at [197, 419] on div "e [EMAIL_ADDRESS][DOMAIN_NAME] ok, thanks [DATE] 22:03" at bounding box center [199, 415] width 248 height 60
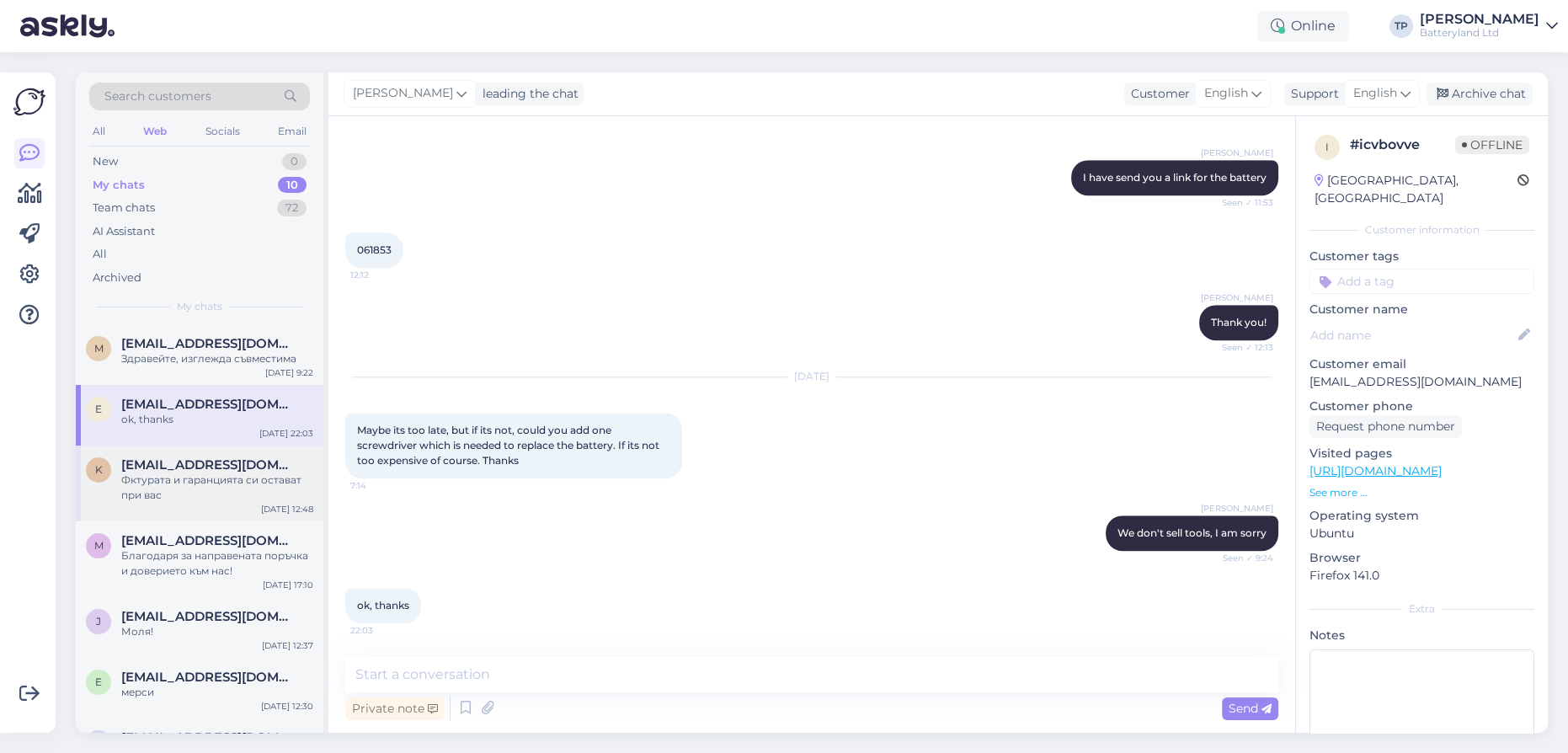
click at [188, 479] on div "k [EMAIL_ADDRESS][DOMAIN_NAME] Фктурата и гаранцията си остават при вас [DATE] …" at bounding box center [199, 483] width 248 height 75
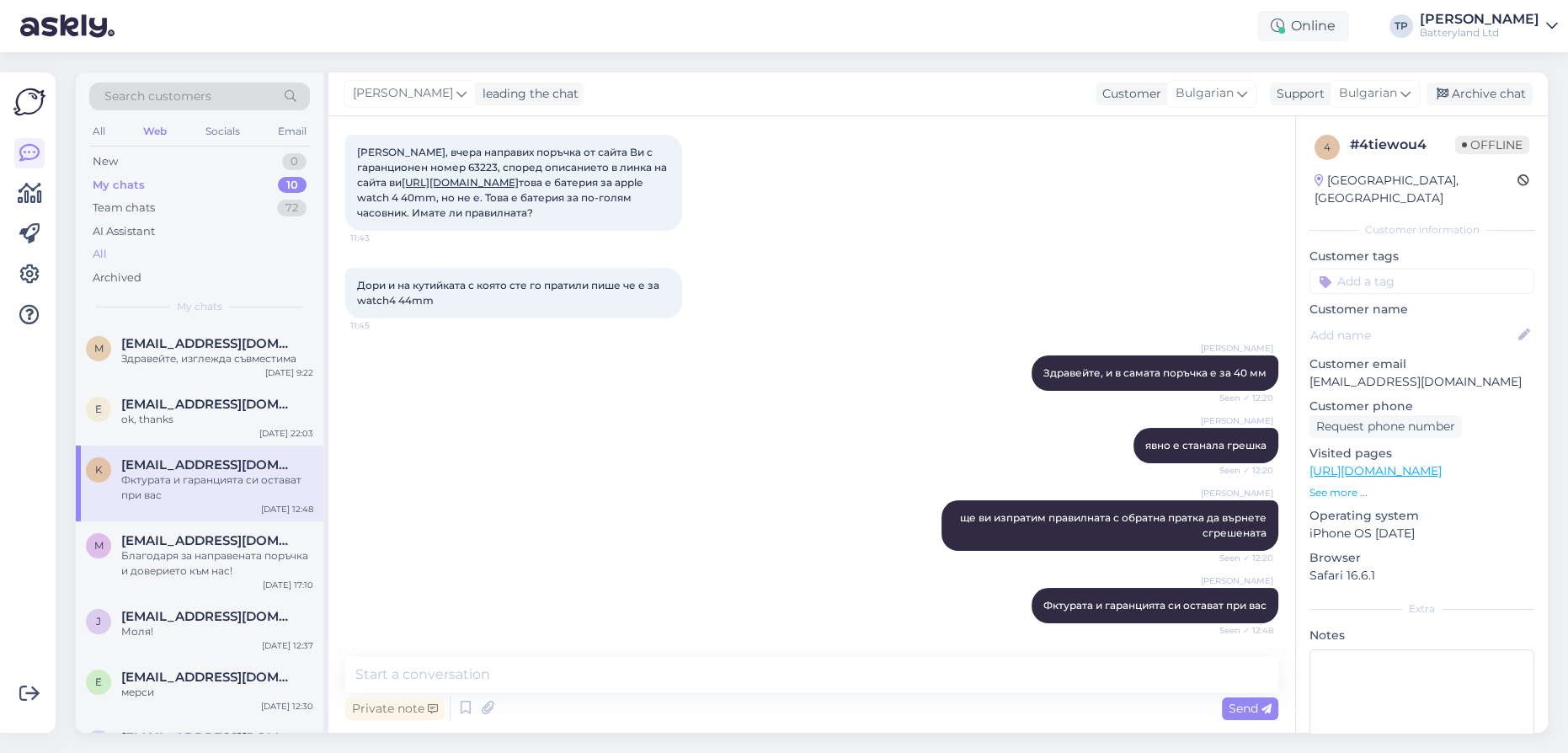
click at [107, 246] on div "All" at bounding box center [200, 254] width 220 height 24
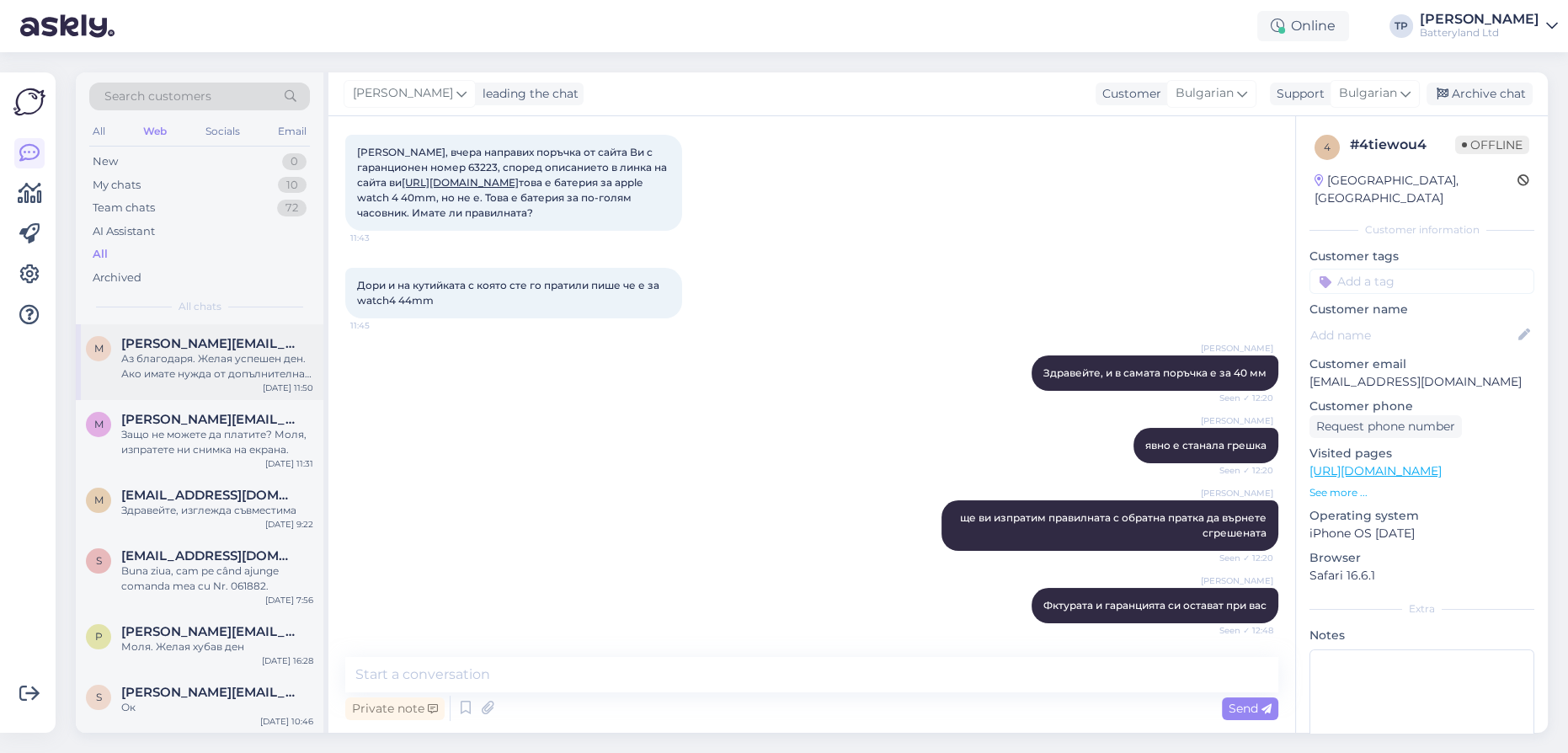
click at [145, 344] on span "[PERSON_NAME][EMAIL_ADDRESS][DOMAIN_NAME]" at bounding box center [209, 344] width 175 height 15
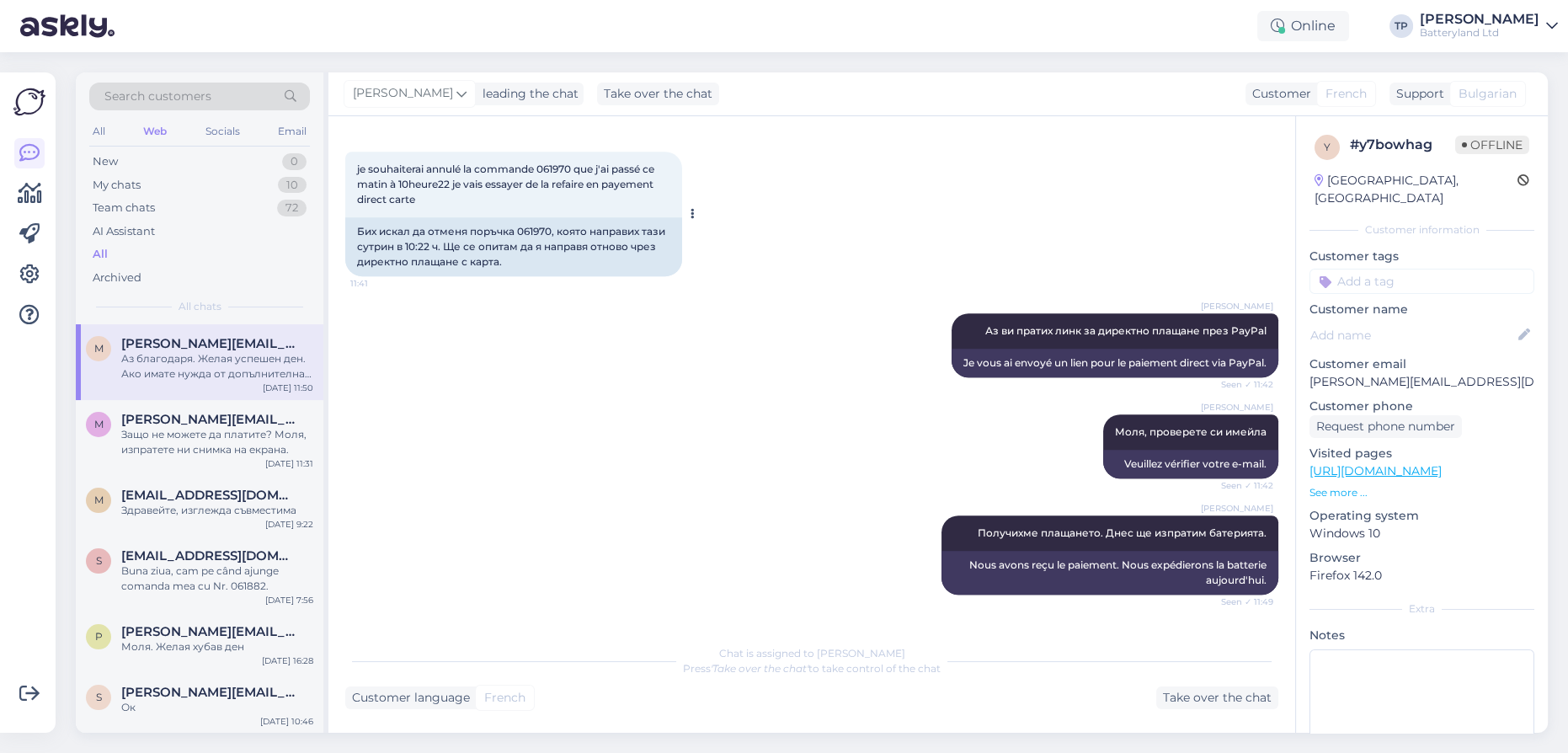
scroll to position [1059, 0]
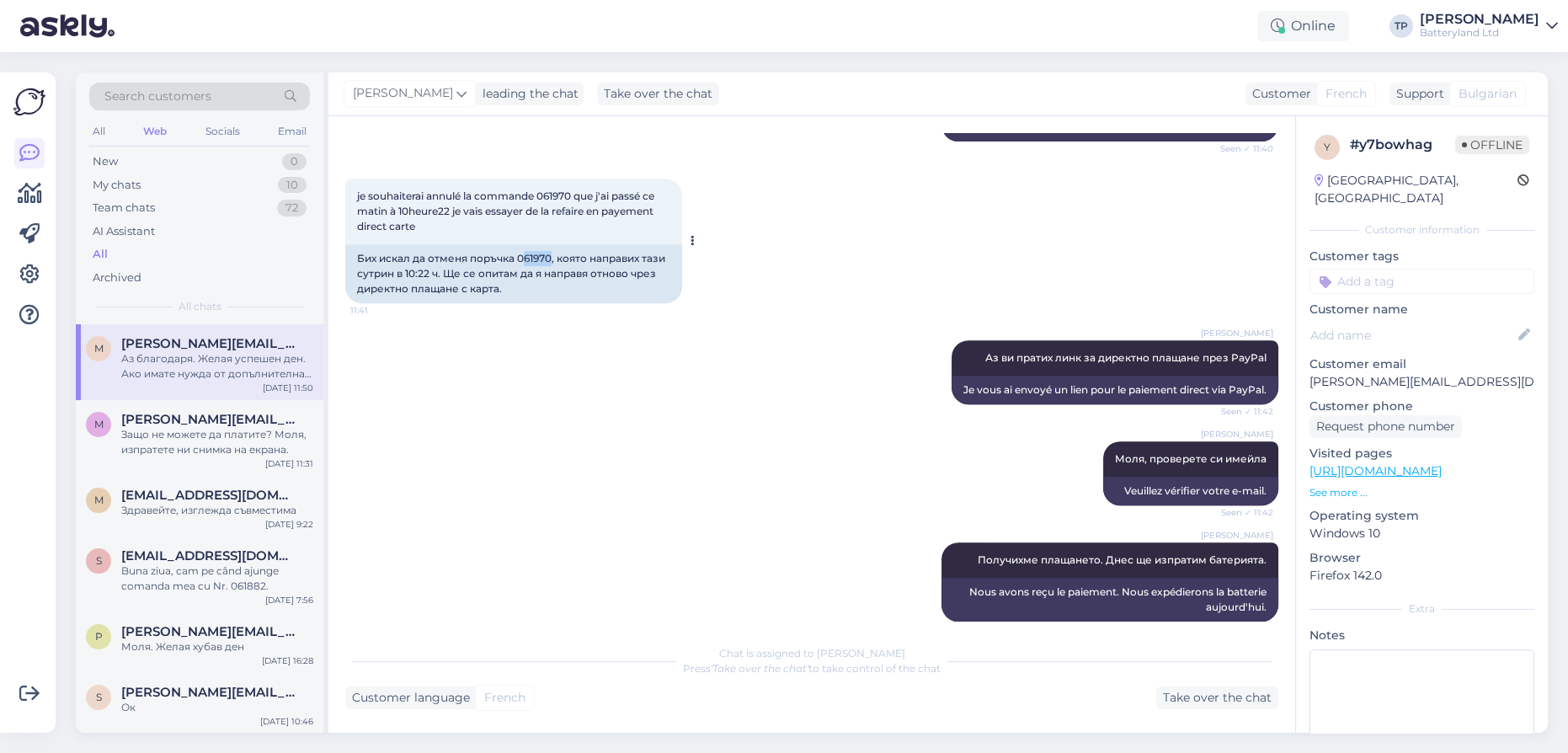
drag, startPoint x: 525, startPoint y: 257, endPoint x: 549, endPoint y: 256, distance: 24.0
click at [549, 256] on div "Бих искал да отменя поръчка 061970, която направих тази сутрин в 10:22 ч. Ще се…" at bounding box center [513, 273] width 336 height 59
copy div "61970"
click at [523, 338] on div "[PERSON_NAME] Аз ви пратих линк за директно плащане през PayPal Seen ✓ 11:42 Je…" at bounding box center [811, 371] width 933 height 101
